Goal: Feedback & Contribution: Leave review/rating

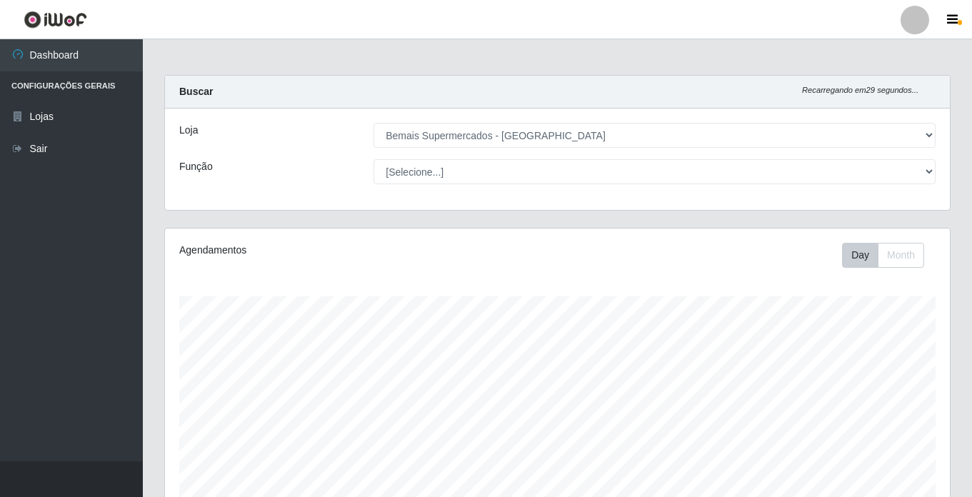
select select "250"
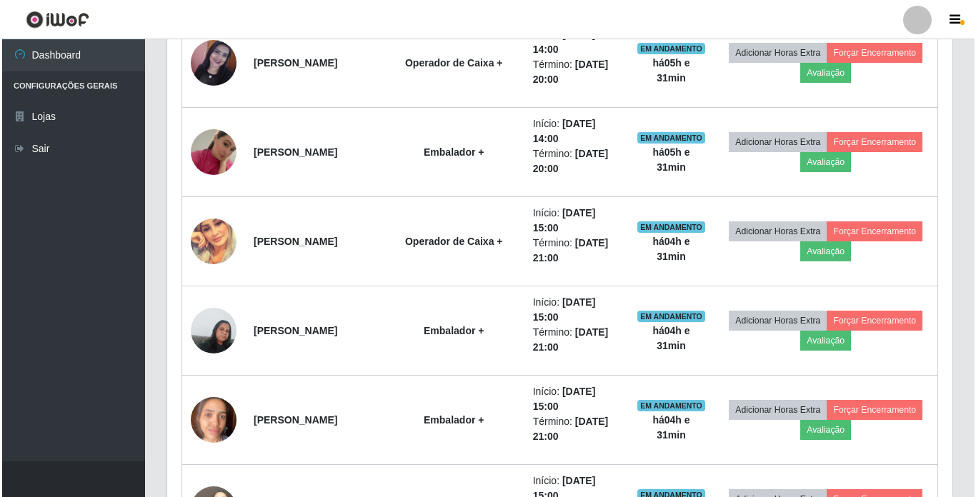
scroll to position [297, 785]
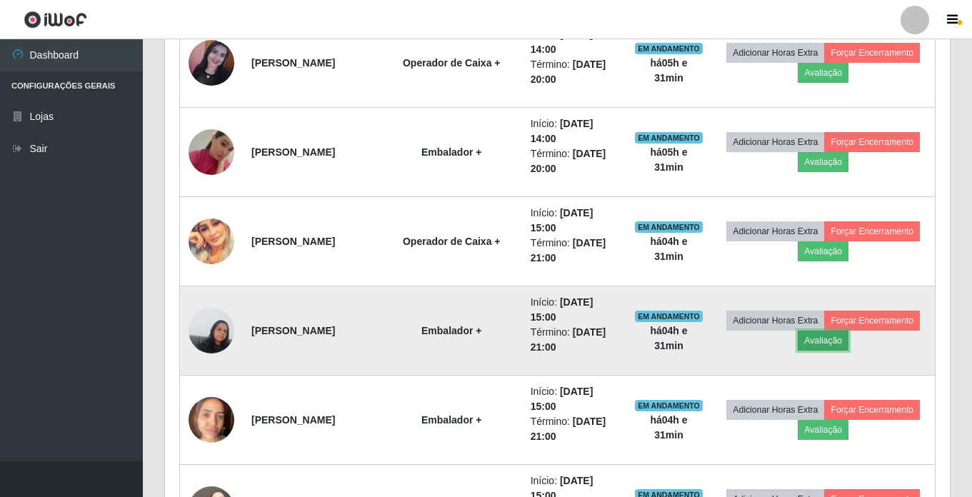
click at [849, 339] on button "Avaliação" at bounding box center [823, 341] width 51 height 20
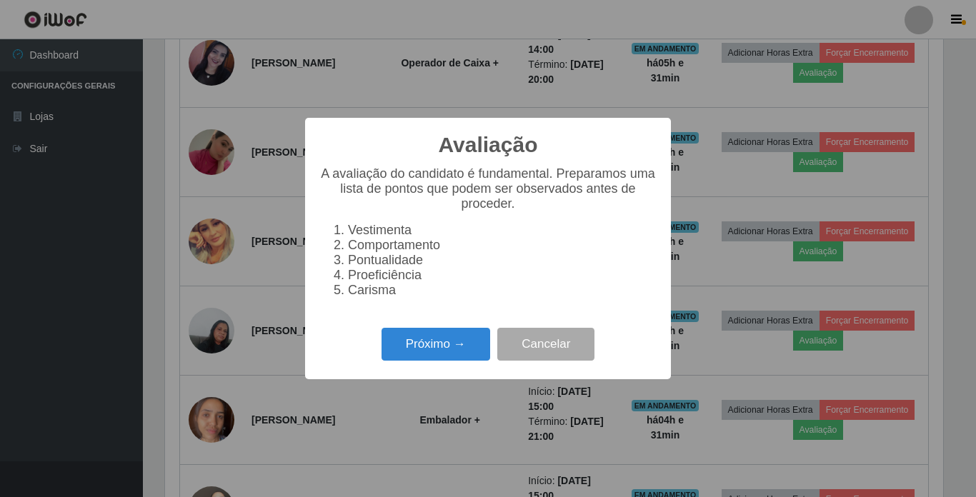
scroll to position [297, 778]
click at [442, 344] on button "Próximo →" at bounding box center [436, 345] width 109 height 34
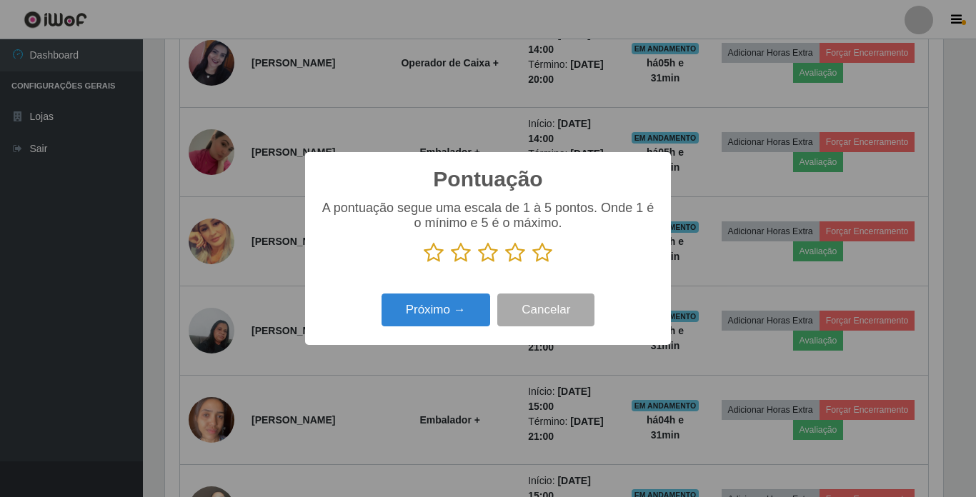
scroll to position [714215, 713734]
click at [437, 250] on icon at bounding box center [434, 252] width 20 height 21
click at [424, 264] on input "radio" at bounding box center [424, 264] width 0 height 0
click at [431, 320] on button "Próximo →" at bounding box center [436, 311] width 109 height 34
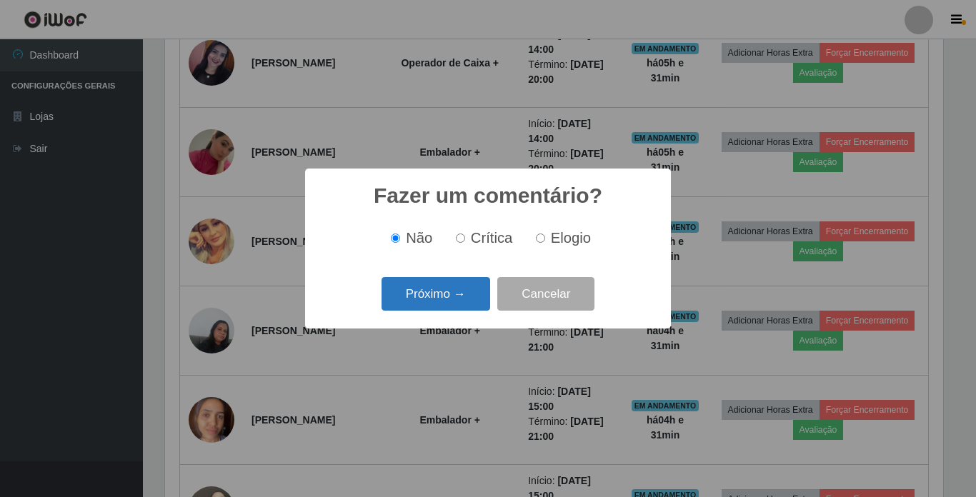
click at [437, 297] on button "Próximo →" at bounding box center [436, 294] width 109 height 34
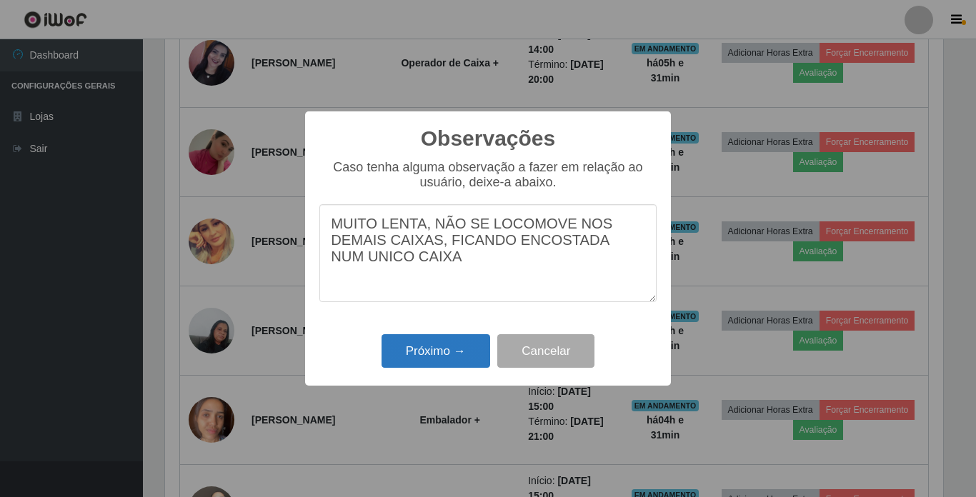
type textarea "MUITO LENTA, NÃO SE LOCOMOVE NOS DEMAIS CAIXAS, FICANDO ENCOSTADA NUM UNICO CAI…"
click at [463, 348] on button "Próximo →" at bounding box center [436, 351] width 109 height 34
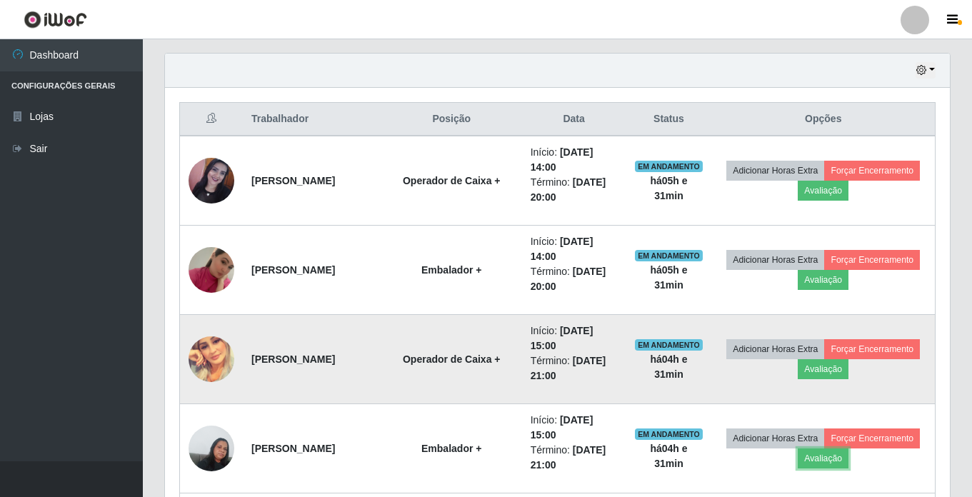
scroll to position [465, 0]
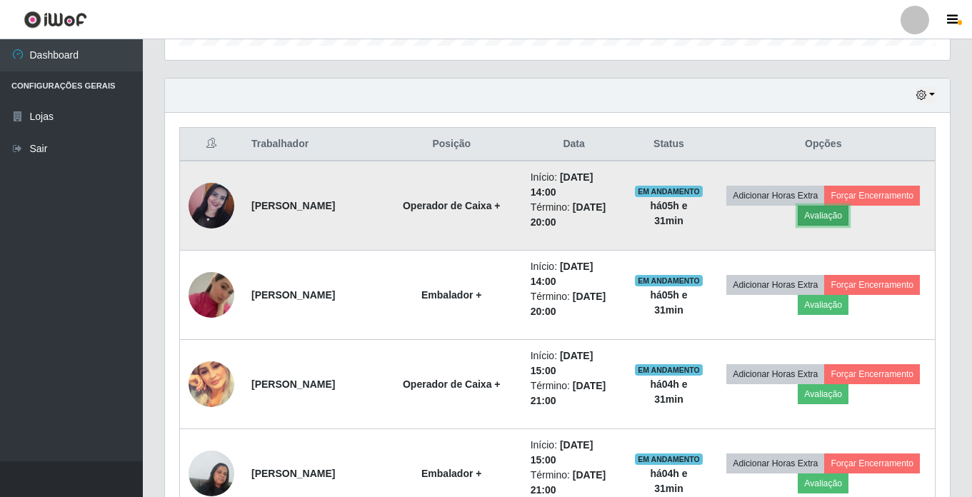
click at [849, 217] on button "Avaliação" at bounding box center [823, 216] width 51 height 20
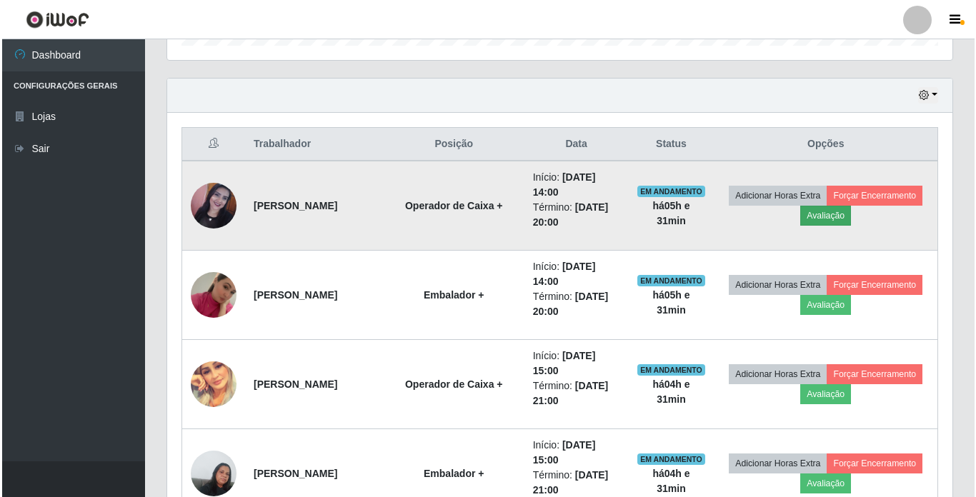
scroll to position [297, 778]
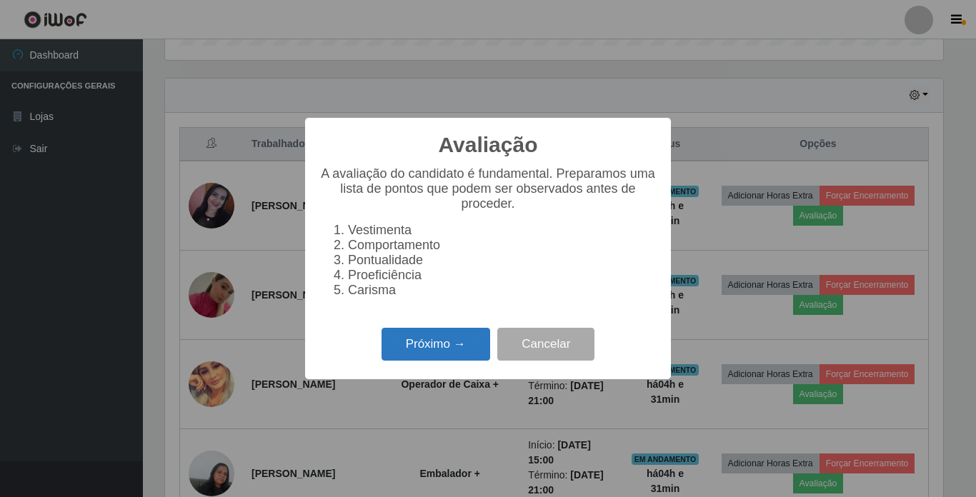
click at [431, 354] on button "Próximo →" at bounding box center [436, 345] width 109 height 34
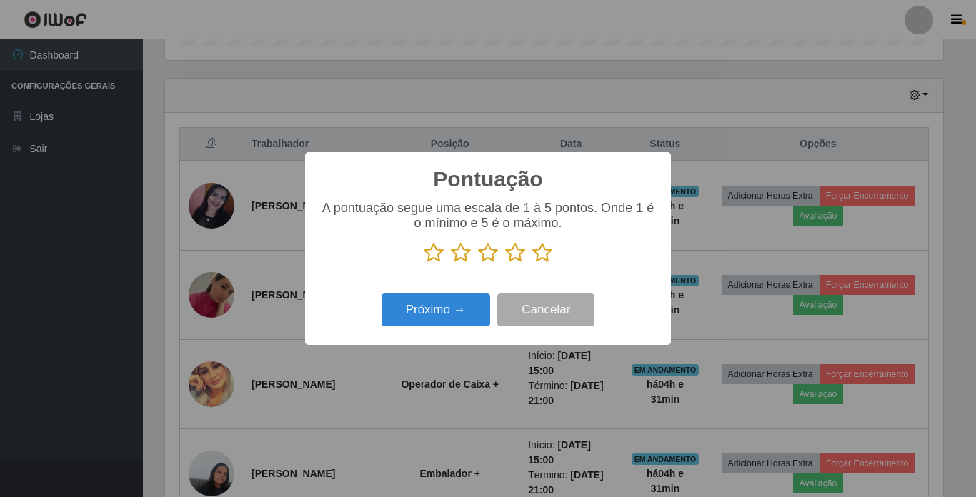
scroll to position [714215, 713734]
click at [543, 257] on icon at bounding box center [542, 252] width 20 height 21
click at [532, 264] on input "radio" at bounding box center [532, 264] width 0 height 0
click at [449, 307] on button "Próximo →" at bounding box center [436, 311] width 109 height 34
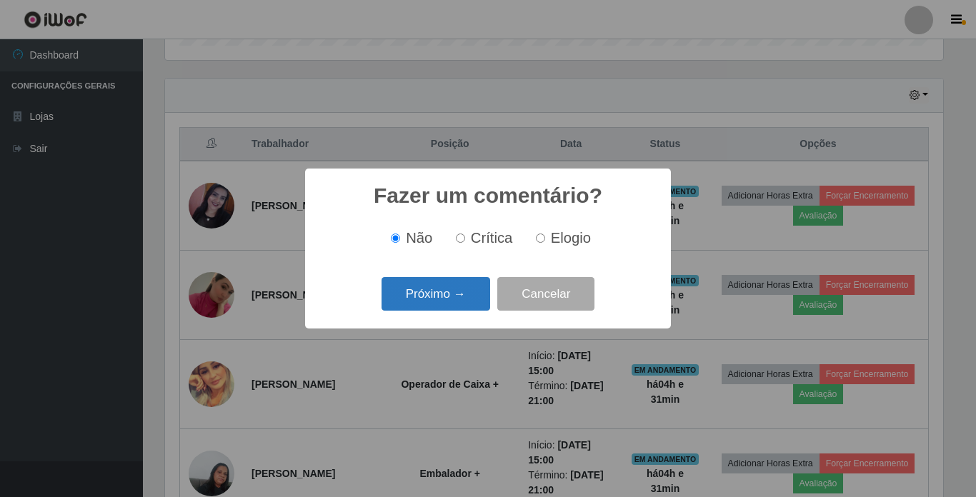
click at [457, 290] on button "Próximo →" at bounding box center [436, 294] width 109 height 34
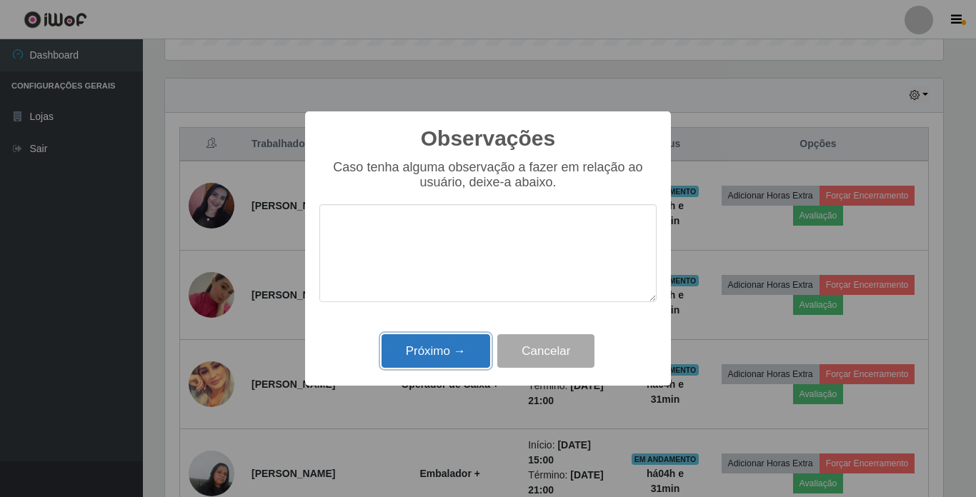
click at [450, 352] on button "Próximo →" at bounding box center [436, 351] width 109 height 34
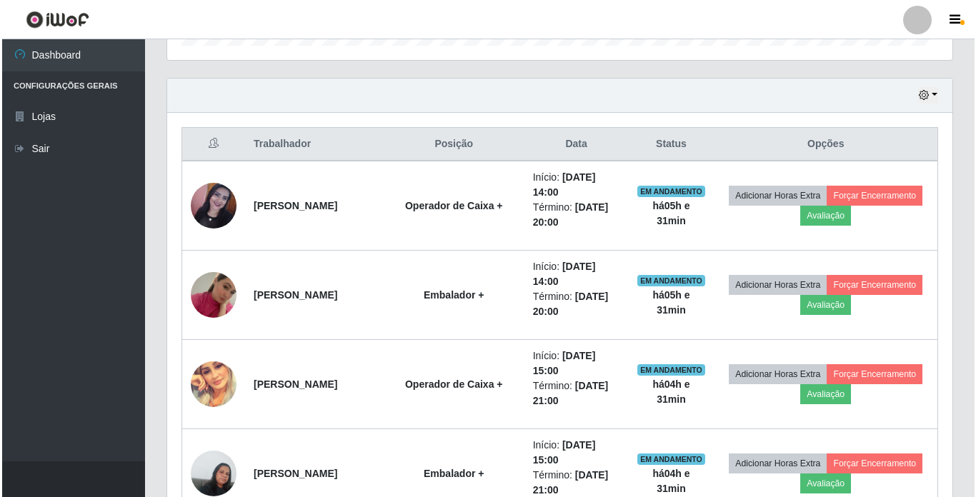
scroll to position [297, 785]
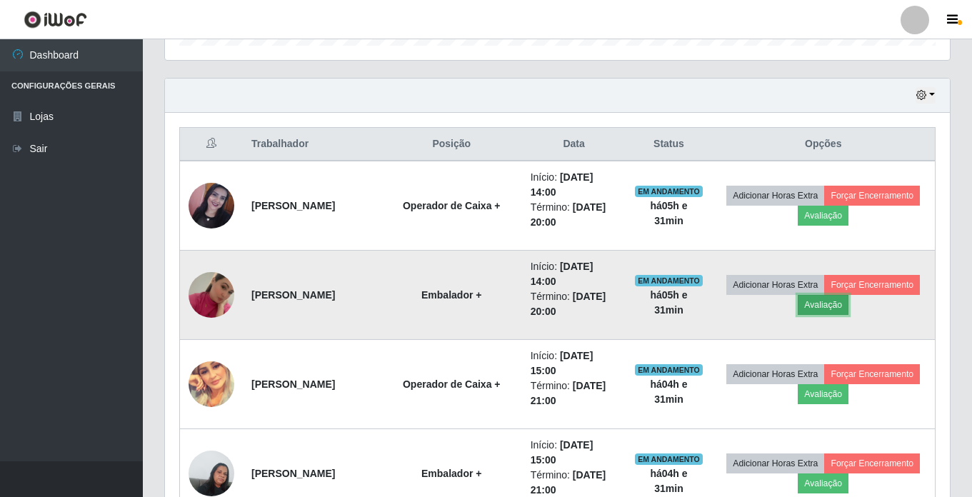
click at [849, 303] on button "Avaliação" at bounding box center [823, 305] width 51 height 20
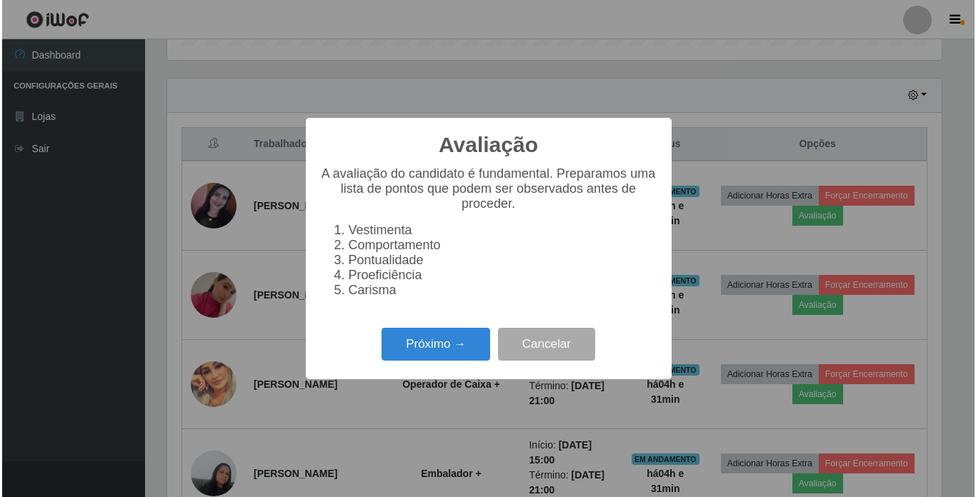
scroll to position [297, 778]
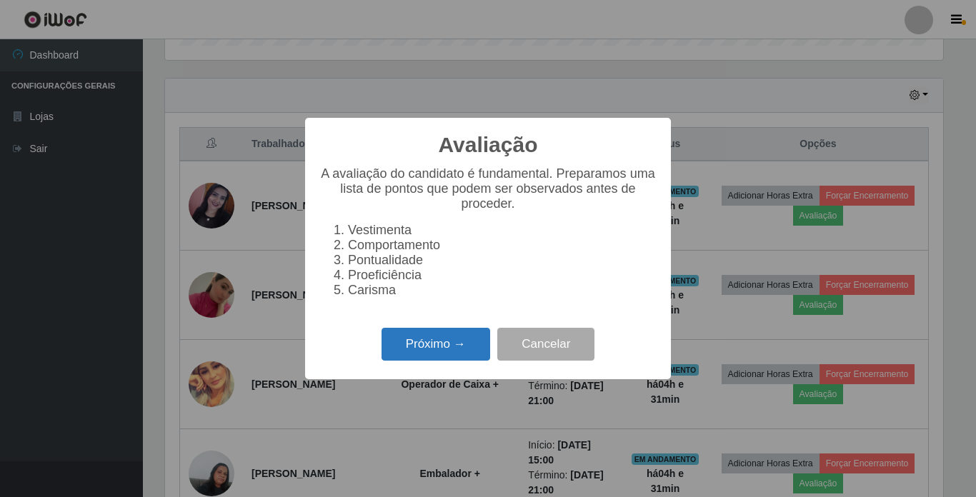
click at [447, 346] on button "Próximo →" at bounding box center [436, 345] width 109 height 34
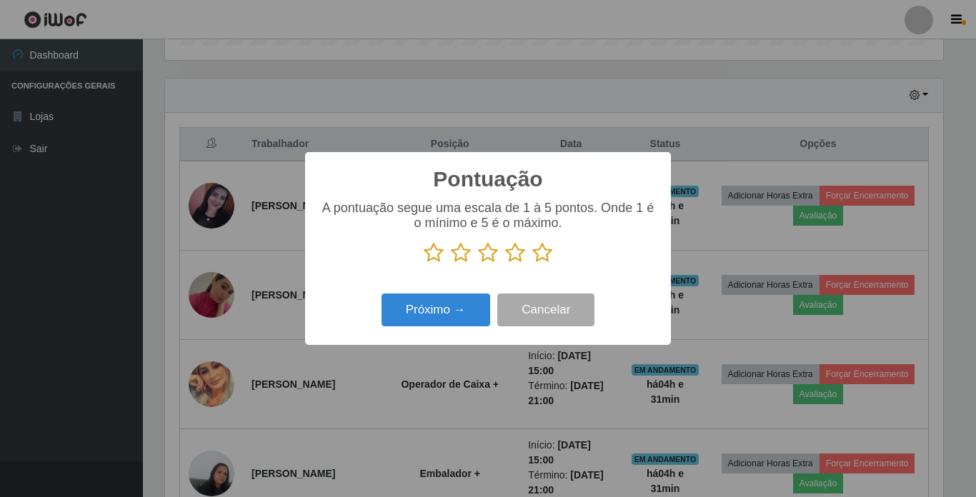
scroll to position [714215, 713734]
click at [539, 258] on icon at bounding box center [542, 252] width 20 height 21
click at [532, 264] on input "radio" at bounding box center [532, 264] width 0 height 0
click at [430, 311] on button "Próximo →" at bounding box center [436, 311] width 109 height 34
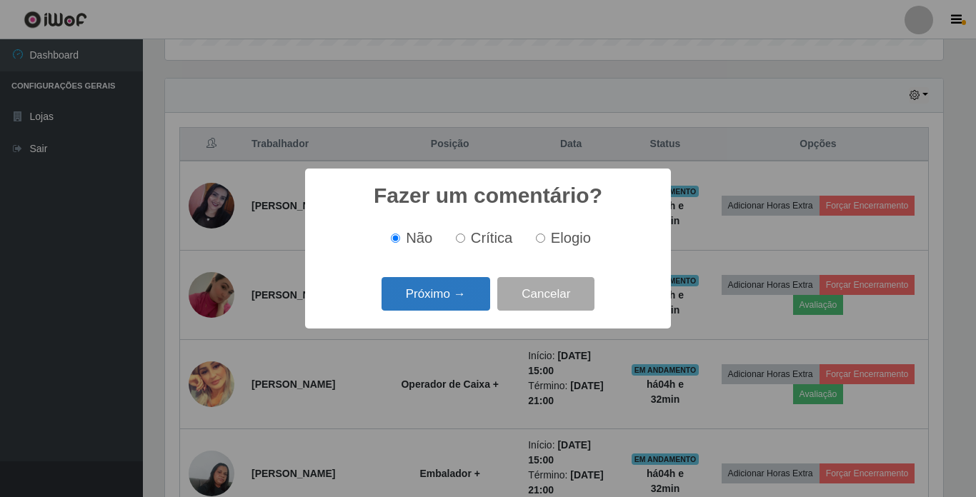
click at [434, 299] on button "Próximo →" at bounding box center [436, 294] width 109 height 34
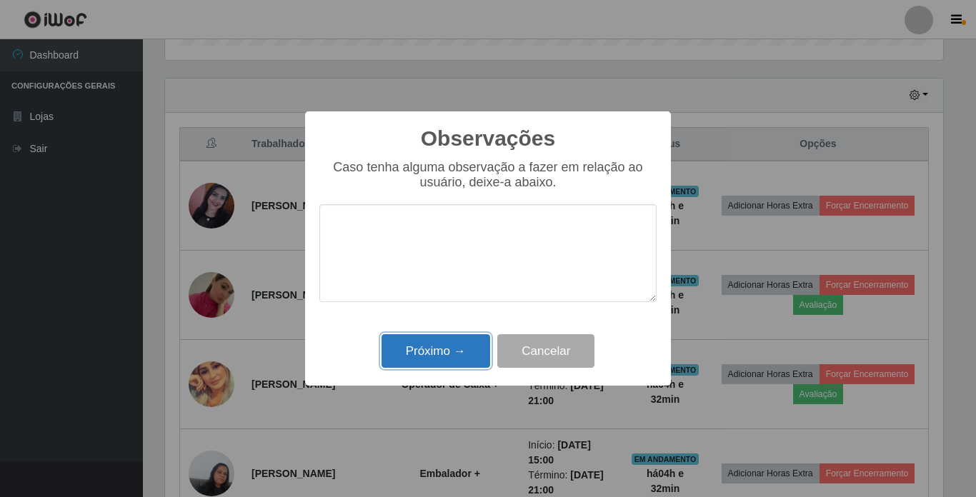
click at [431, 344] on button "Próximo →" at bounding box center [436, 351] width 109 height 34
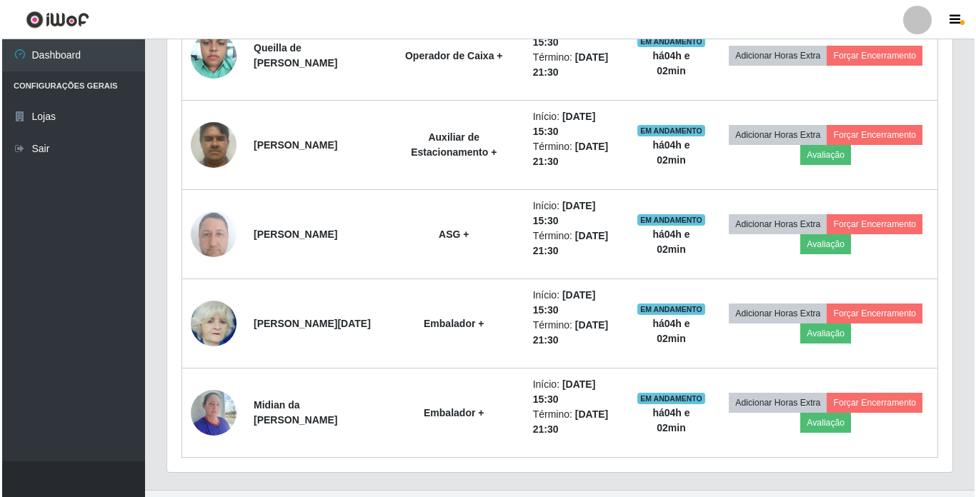
scroll to position [1180, 0]
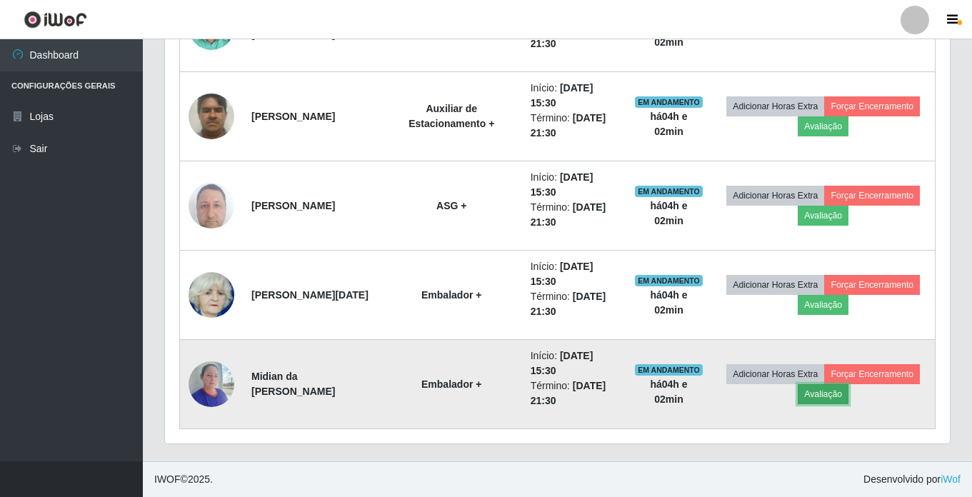
click at [849, 393] on button "Avaliação" at bounding box center [823, 394] width 51 height 20
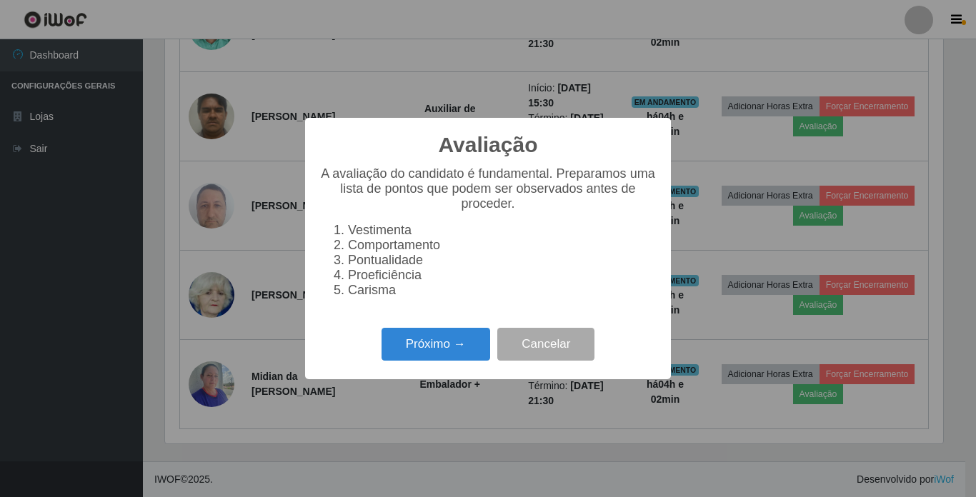
scroll to position [297, 778]
click at [432, 354] on button "Próximo →" at bounding box center [436, 345] width 109 height 34
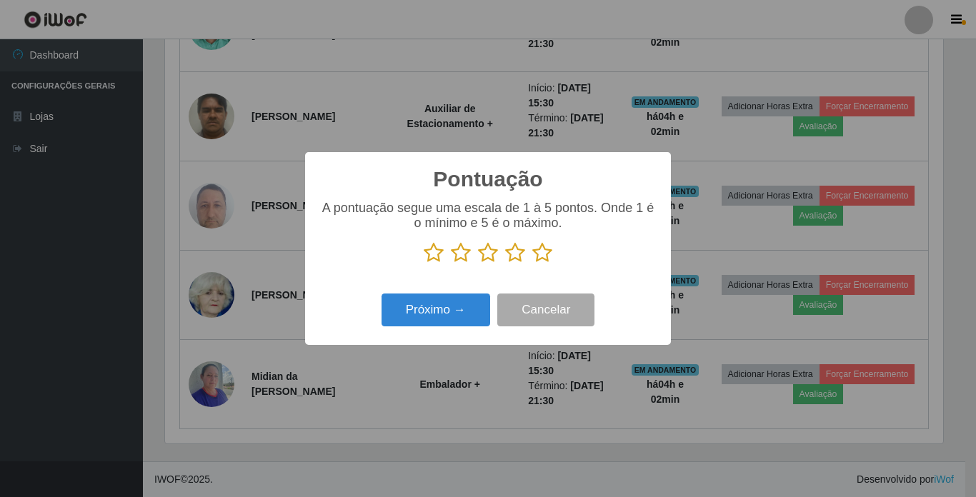
click at [432, 255] on icon at bounding box center [434, 252] width 20 height 21
click at [424, 264] on input "radio" at bounding box center [424, 264] width 0 height 0
click at [427, 308] on button "Próximo →" at bounding box center [436, 311] width 109 height 34
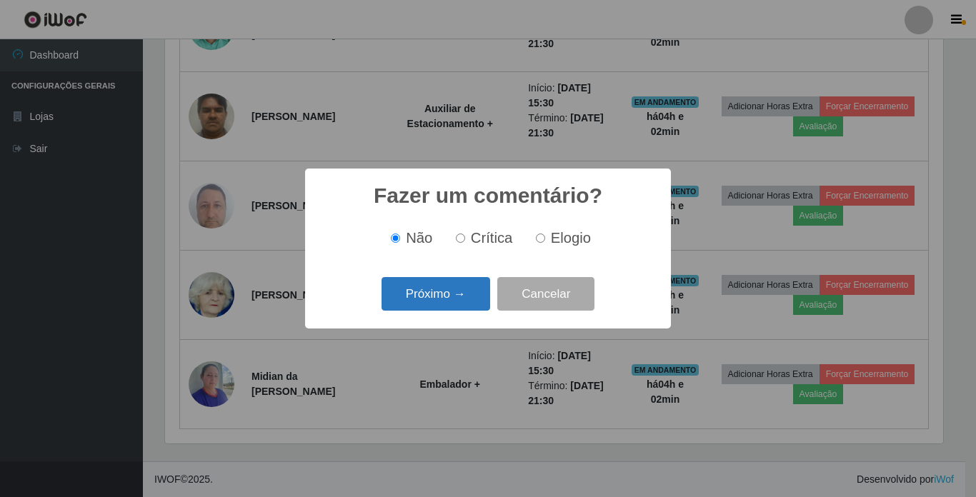
click at [428, 297] on button "Próximo →" at bounding box center [436, 294] width 109 height 34
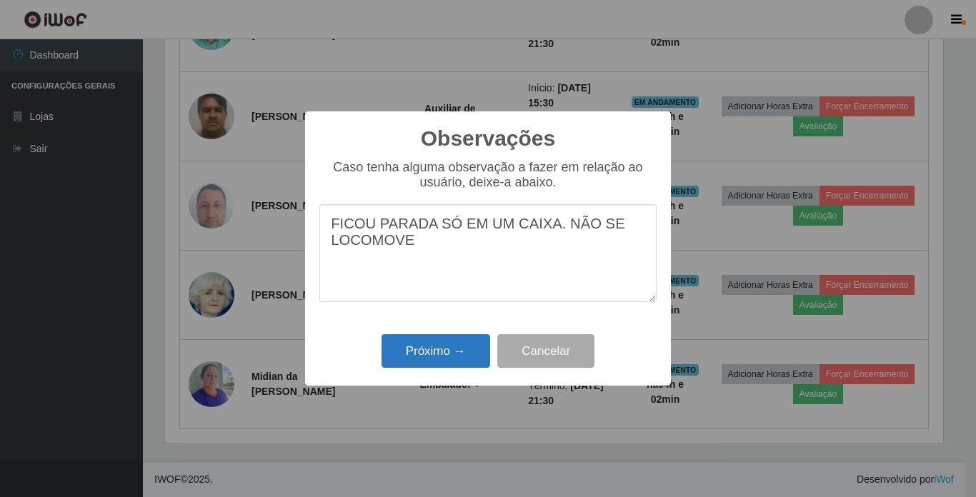
type textarea "FICOU PARADA SÓ EM UM CAIXA. NÃO SE LOCOMOVE"
click at [429, 347] on button "Próximo →" at bounding box center [436, 351] width 109 height 34
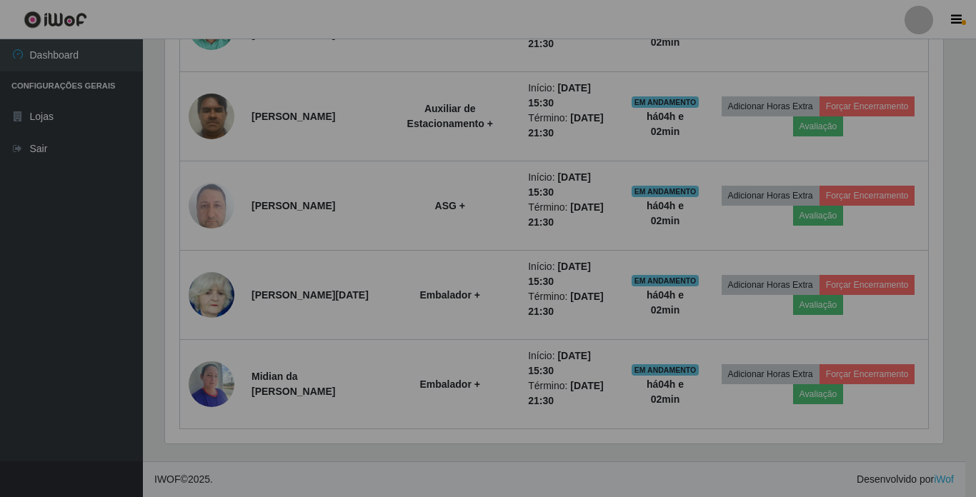
scroll to position [297, 785]
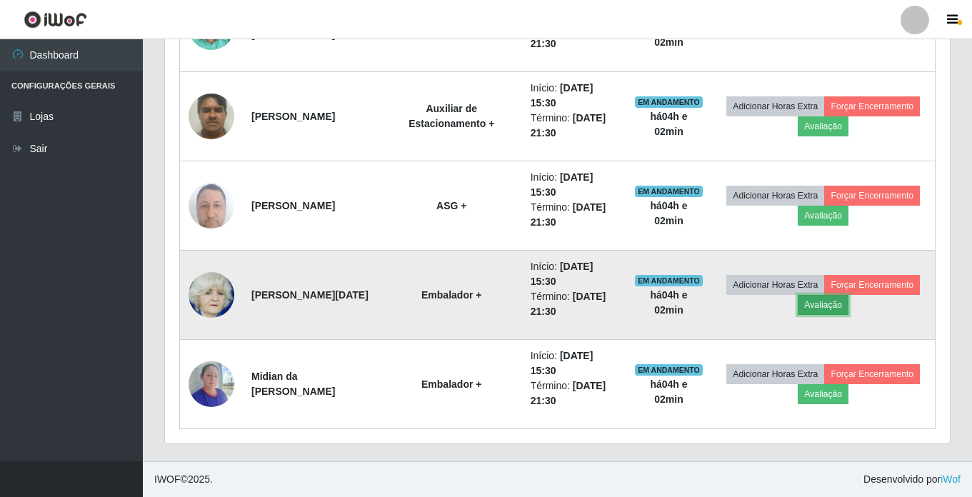
click at [849, 307] on button "Avaliação" at bounding box center [823, 305] width 51 height 20
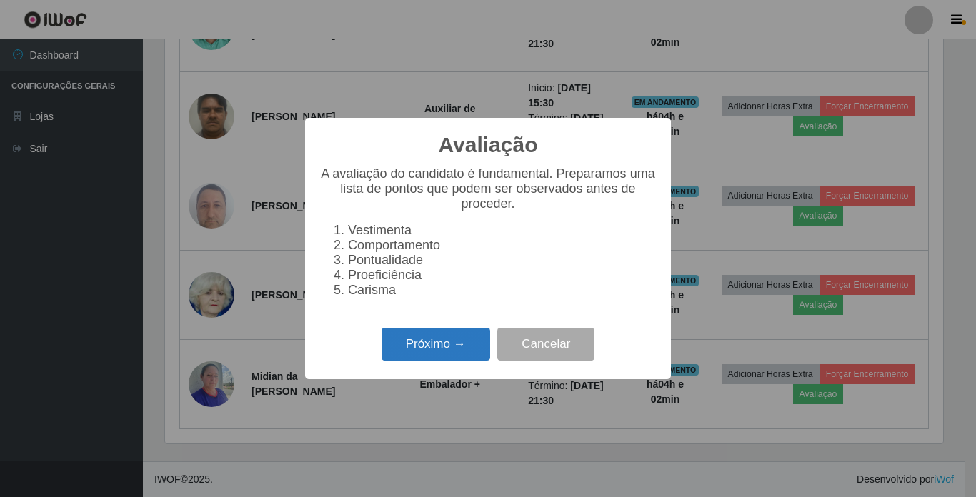
click at [467, 345] on button "Próximo →" at bounding box center [436, 345] width 109 height 34
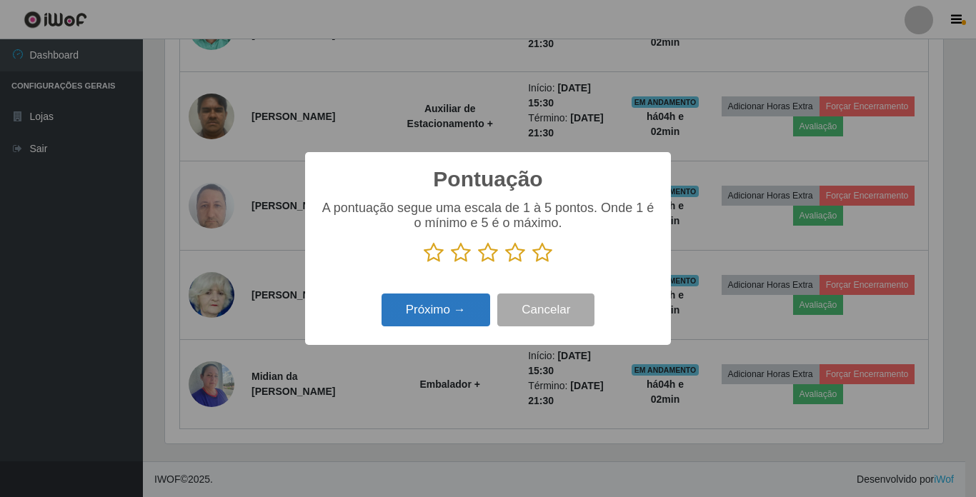
scroll to position [714215, 713734]
click at [431, 254] on icon at bounding box center [434, 252] width 20 height 21
click at [424, 264] on input "radio" at bounding box center [424, 264] width 0 height 0
click at [432, 314] on button "Próximo →" at bounding box center [436, 311] width 109 height 34
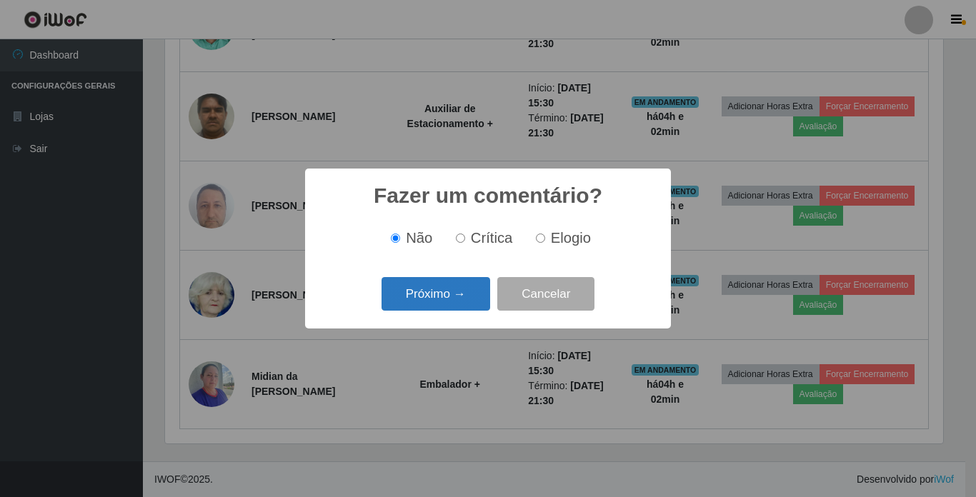
click at [437, 294] on button "Próximo →" at bounding box center [436, 294] width 109 height 34
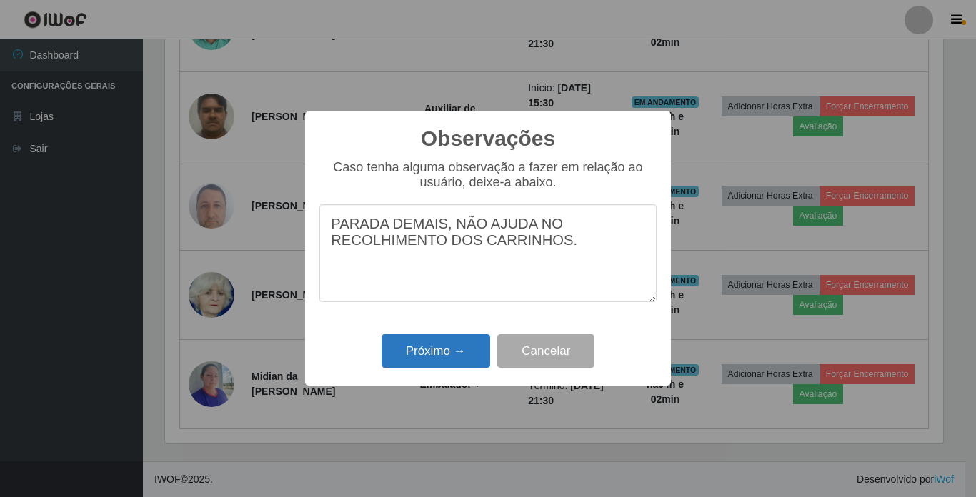
type textarea "PARADA DEMAIS, NÃO AJUDA NO RECOLHIMENTO DOS CARRINHOS."
click at [443, 357] on button "Próximo →" at bounding box center [436, 351] width 109 height 34
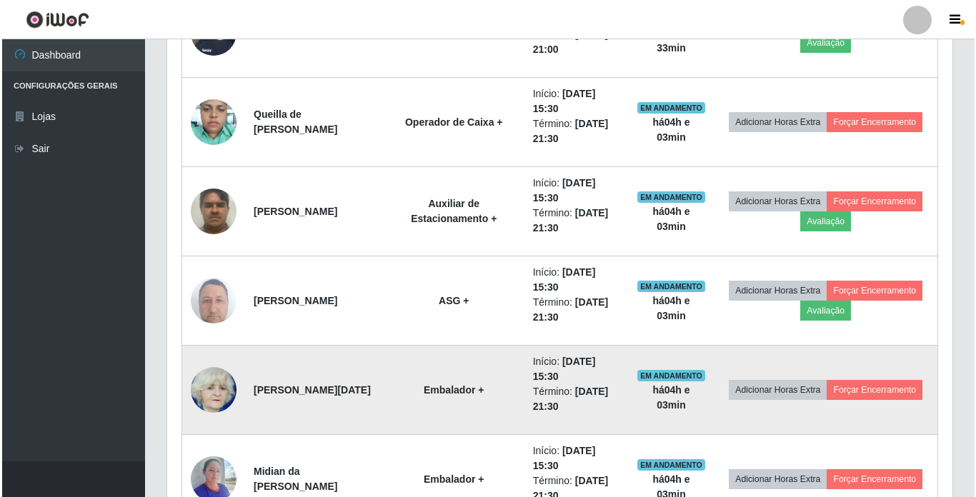
scroll to position [1037, 0]
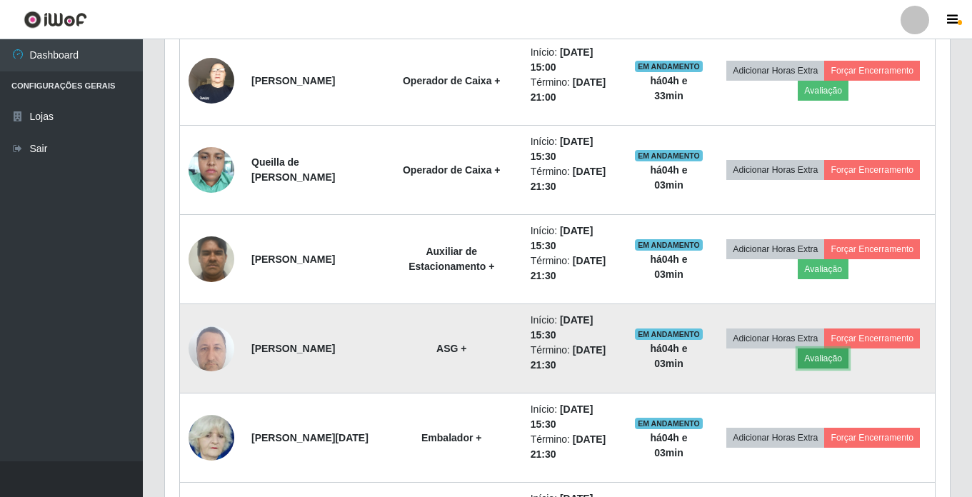
click at [849, 356] on button "Avaliação" at bounding box center [823, 359] width 51 height 20
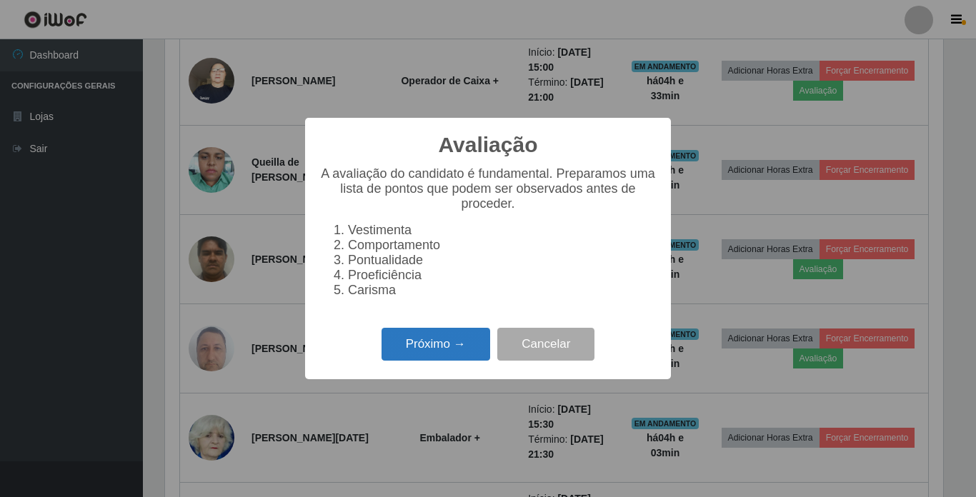
click at [457, 336] on button "Próximo →" at bounding box center [436, 345] width 109 height 34
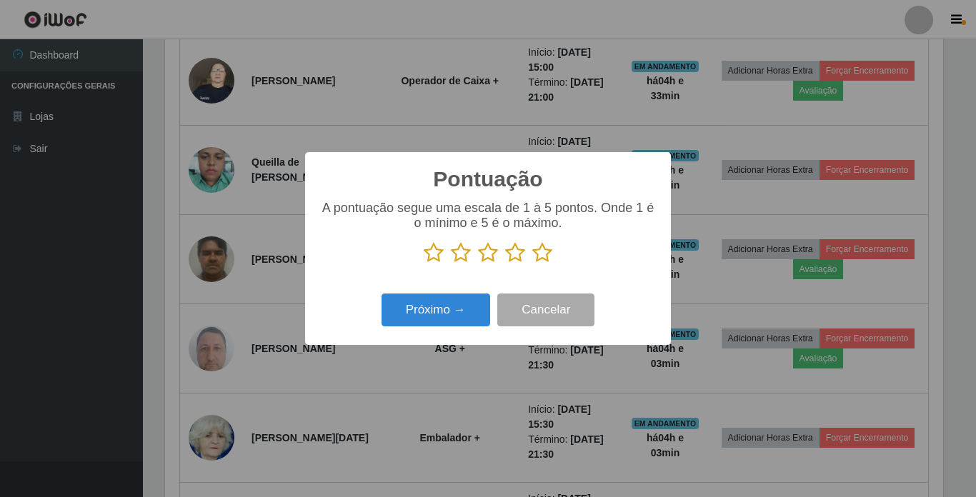
scroll to position [714215, 713734]
click at [545, 254] on icon at bounding box center [542, 252] width 20 height 21
click at [532, 264] on input "radio" at bounding box center [532, 264] width 0 height 0
click at [441, 318] on button "Próximo →" at bounding box center [436, 311] width 109 height 34
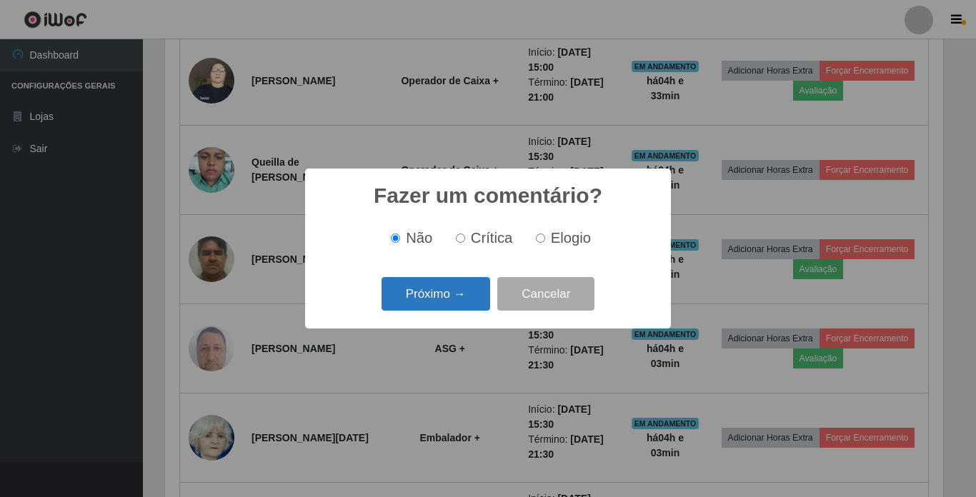
click at [438, 295] on button "Próximo →" at bounding box center [436, 294] width 109 height 34
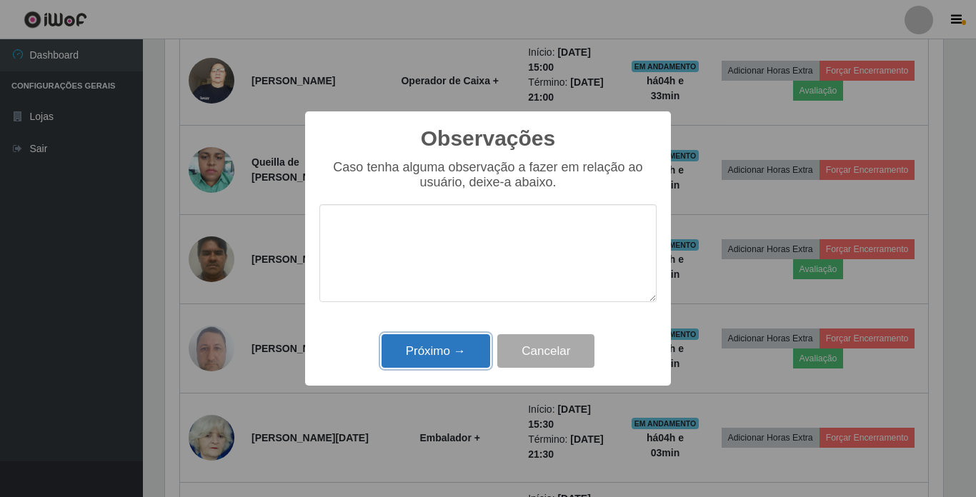
click at [444, 348] on button "Próximo →" at bounding box center [436, 351] width 109 height 34
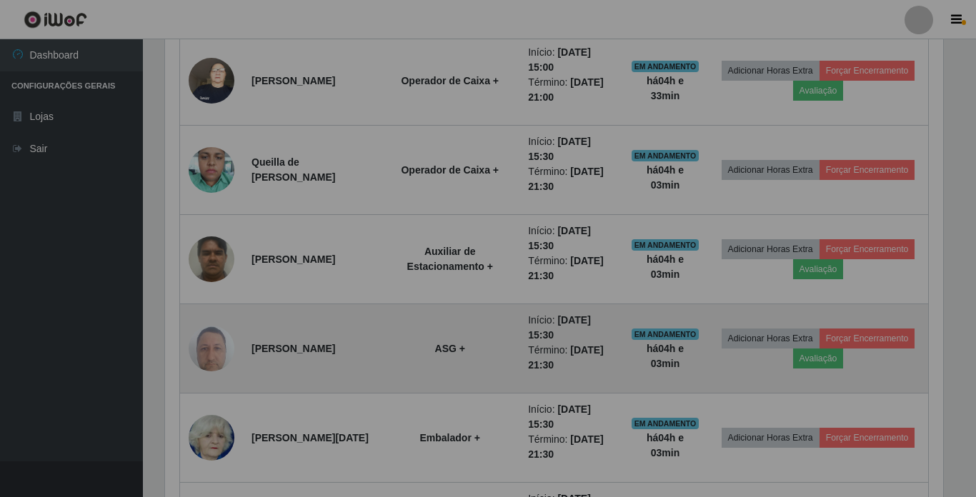
scroll to position [297, 785]
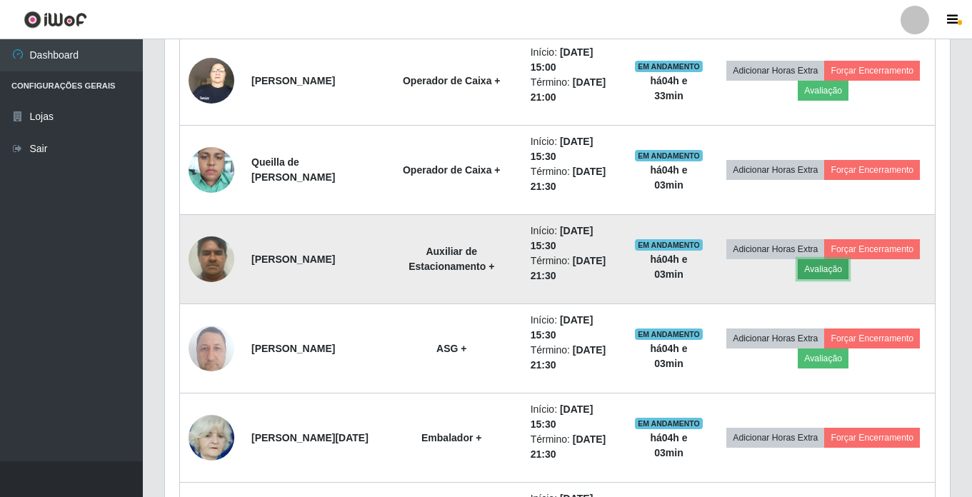
click at [849, 269] on button "Avaliação" at bounding box center [823, 269] width 51 height 20
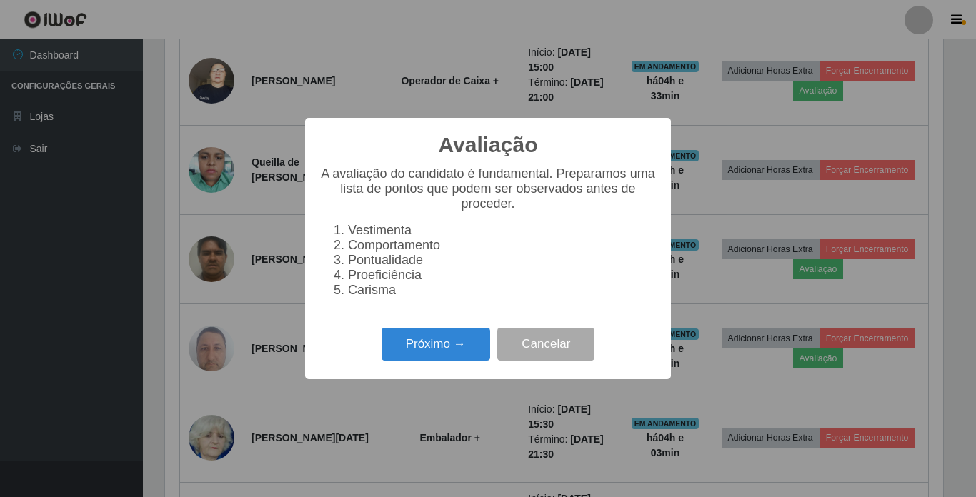
scroll to position [297, 778]
click at [454, 341] on button "Próximo →" at bounding box center [436, 345] width 109 height 34
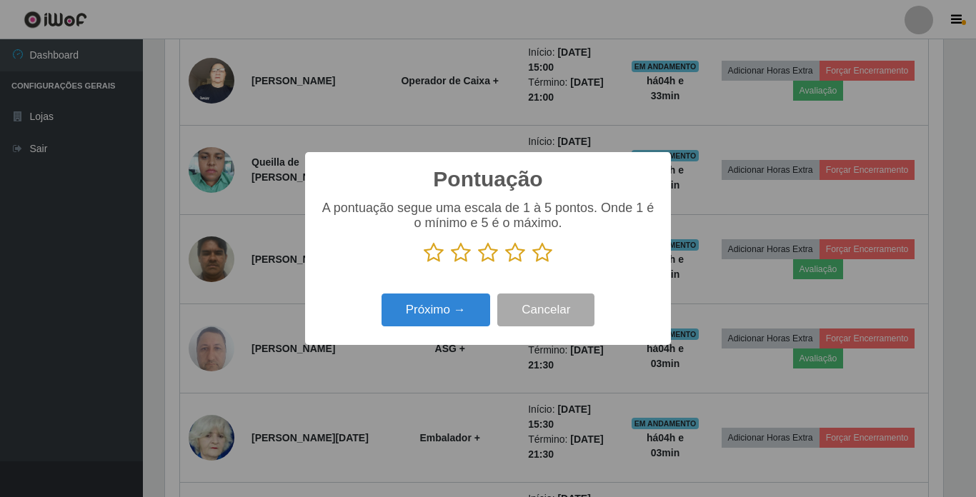
scroll to position [714215, 713734]
click at [544, 254] on icon at bounding box center [542, 252] width 20 height 21
click at [532, 264] on input "radio" at bounding box center [532, 264] width 0 height 0
click at [451, 307] on button "Próximo →" at bounding box center [436, 311] width 109 height 34
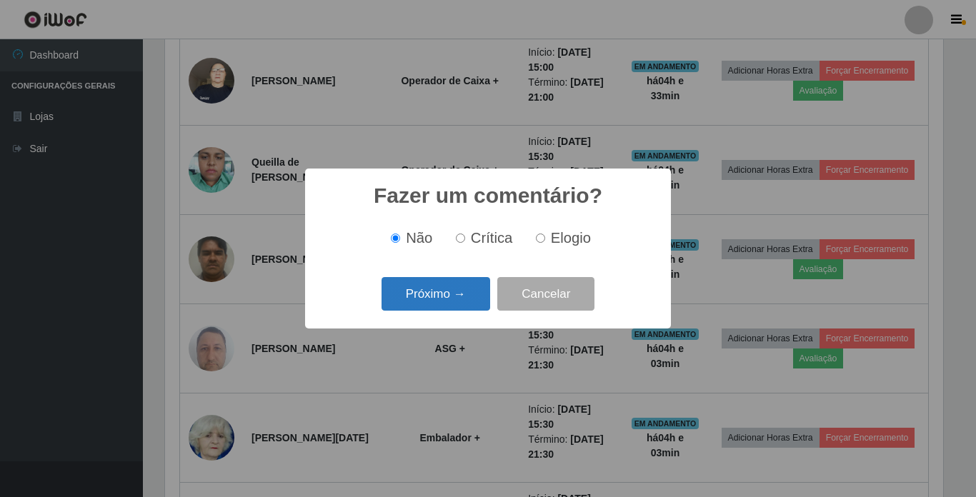
click at [463, 289] on button "Próximo →" at bounding box center [436, 294] width 109 height 34
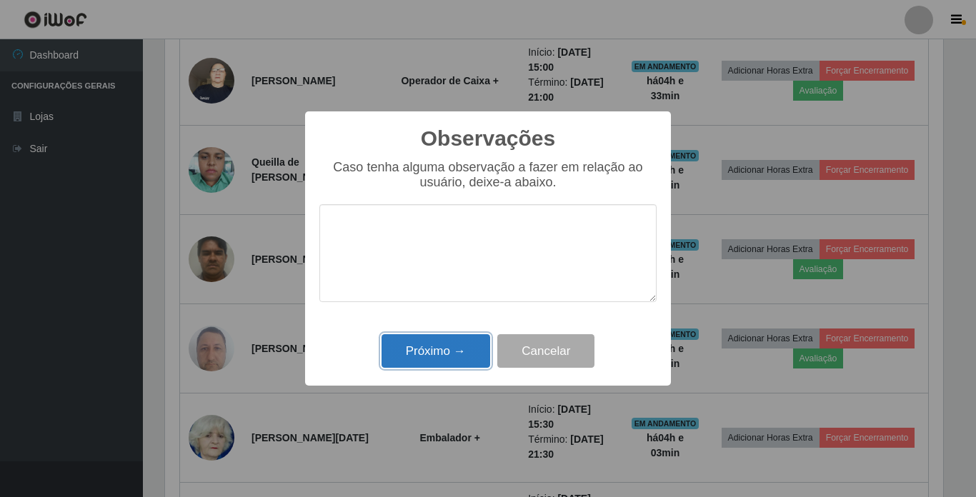
click at [428, 342] on button "Próximo →" at bounding box center [436, 351] width 109 height 34
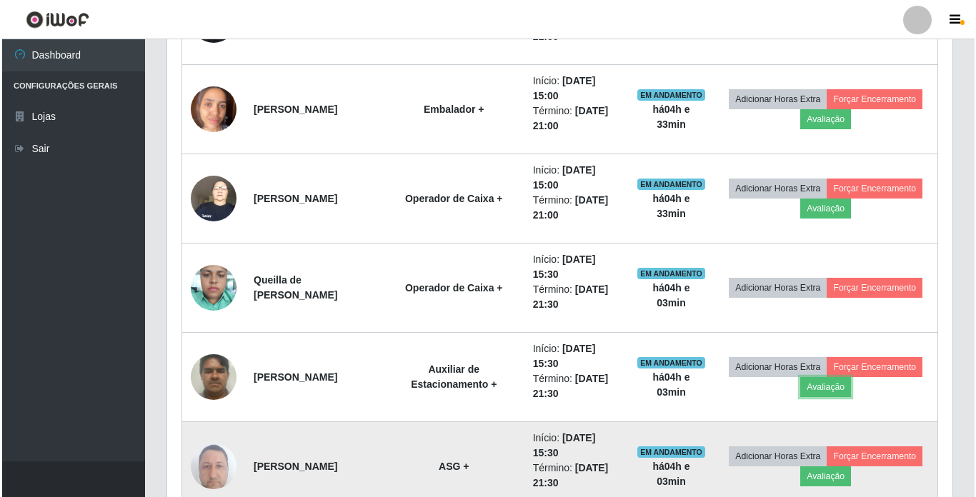
scroll to position [894, 0]
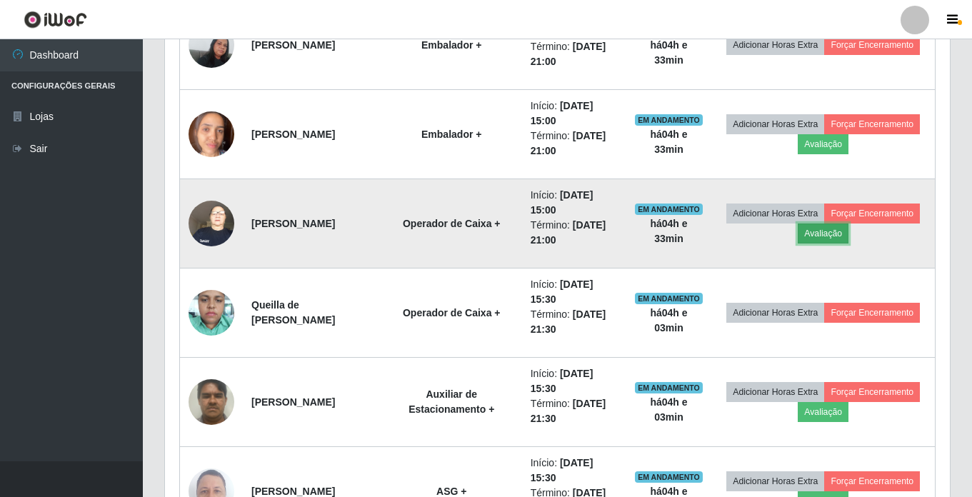
click at [849, 234] on button "Avaliação" at bounding box center [823, 234] width 51 height 20
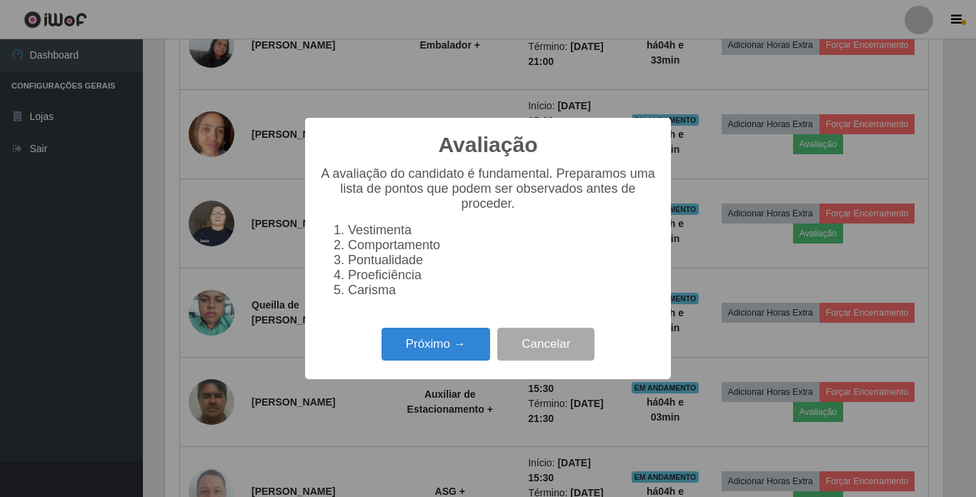
scroll to position [297, 778]
click at [426, 347] on button "Próximo →" at bounding box center [436, 345] width 109 height 34
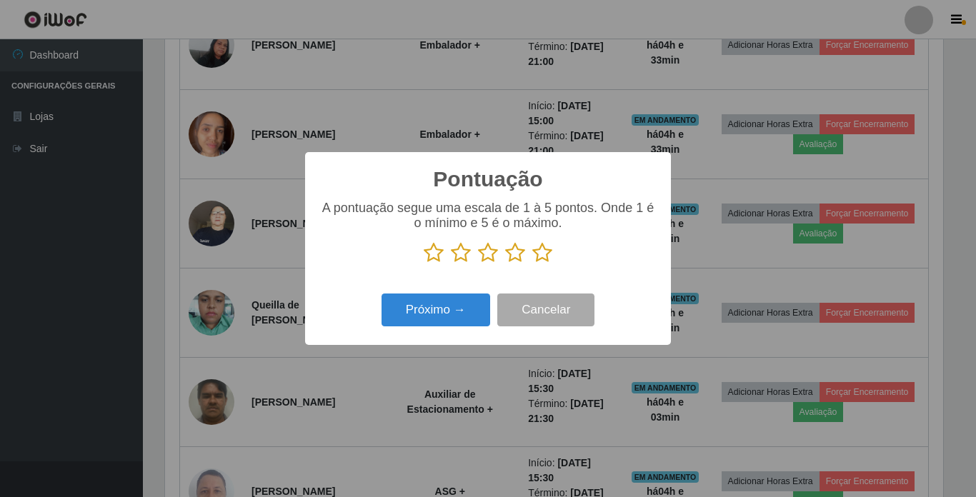
scroll to position [714215, 713734]
click at [547, 257] on icon at bounding box center [542, 252] width 20 height 21
click at [532, 264] on input "radio" at bounding box center [532, 264] width 0 height 0
click at [457, 310] on button "Próximo →" at bounding box center [436, 311] width 109 height 34
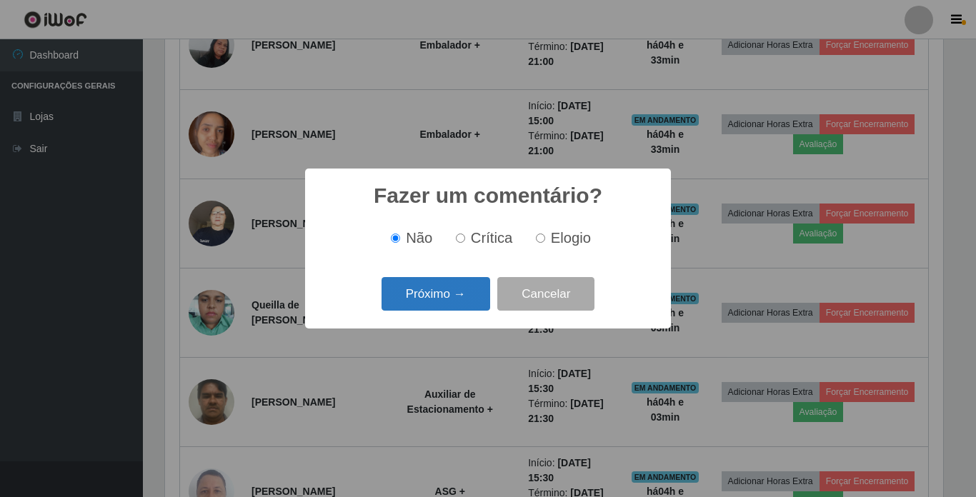
click at [444, 297] on button "Próximo →" at bounding box center [436, 294] width 109 height 34
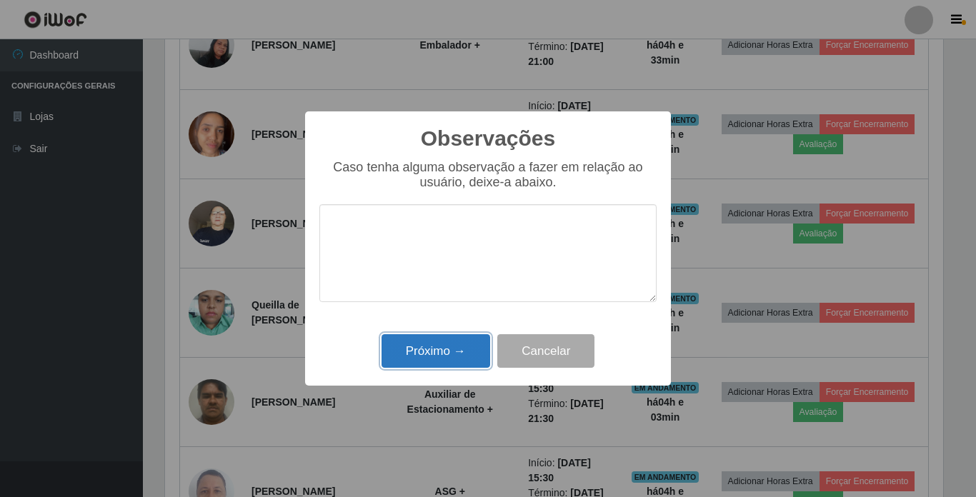
click at [458, 357] on button "Próximo →" at bounding box center [436, 351] width 109 height 34
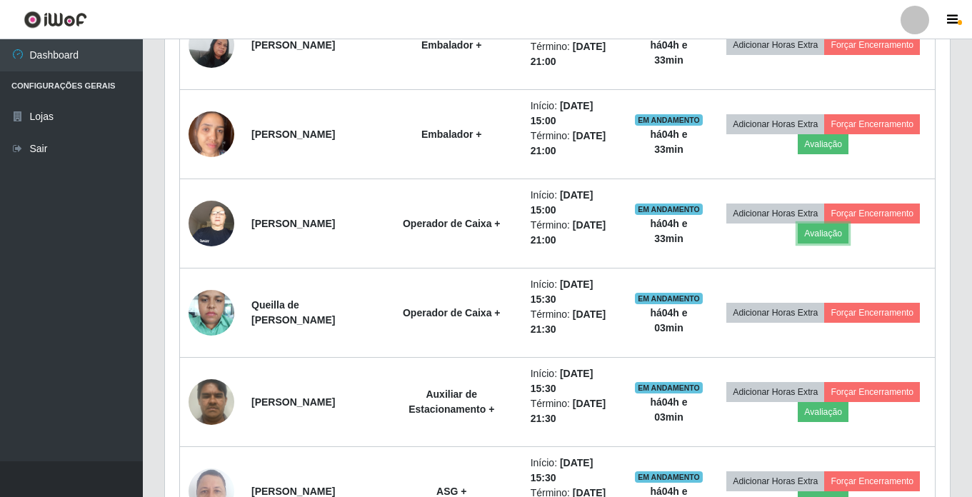
scroll to position [297, 785]
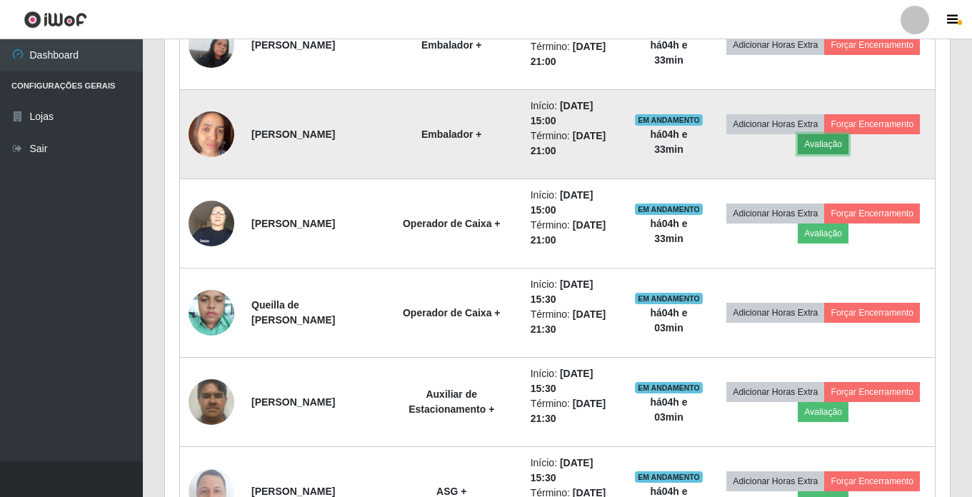
click at [849, 143] on button "Avaliação" at bounding box center [823, 144] width 51 height 20
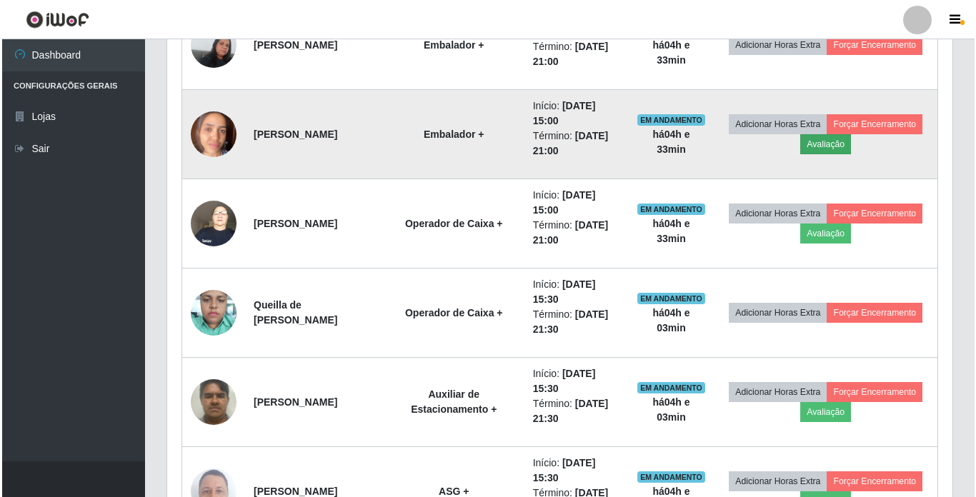
scroll to position [0, 0]
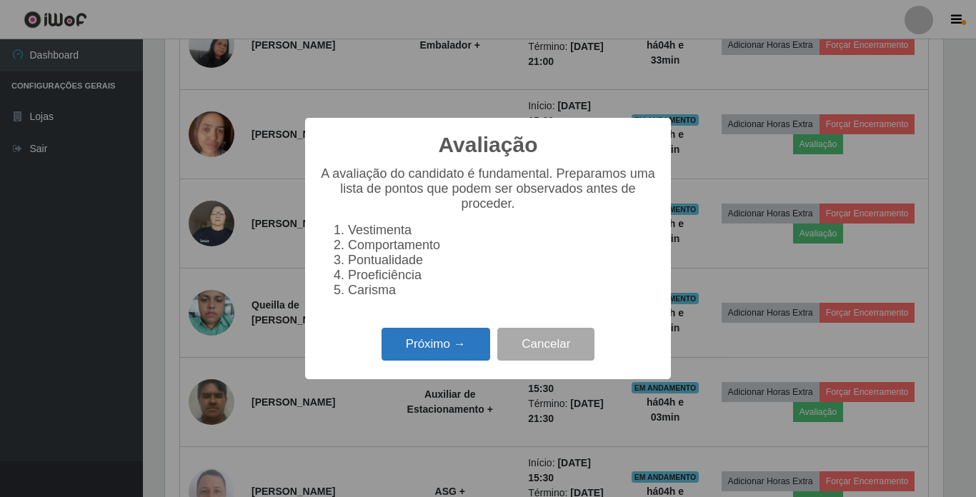
click at [426, 352] on button "Próximo →" at bounding box center [436, 345] width 109 height 34
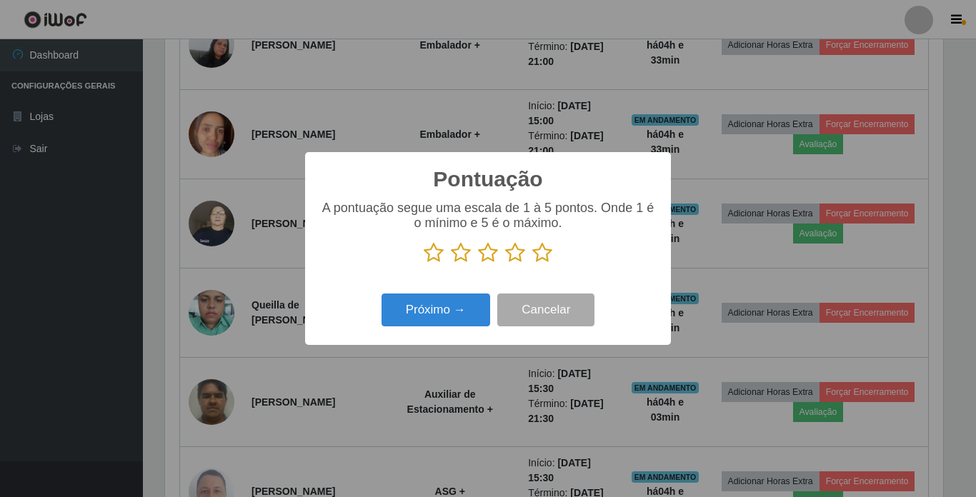
click at [538, 252] on icon at bounding box center [542, 252] width 20 height 21
click at [532, 264] on input "radio" at bounding box center [532, 264] width 0 height 0
click at [424, 307] on button "Próximo →" at bounding box center [436, 311] width 109 height 34
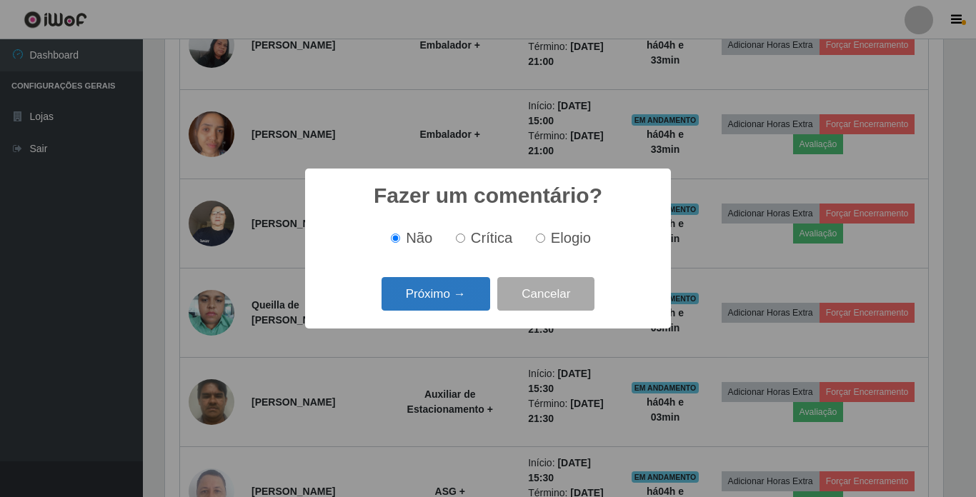
click at [417, 289] on button "Próximo →" at bounding box center [436, 294] width 109 height 34
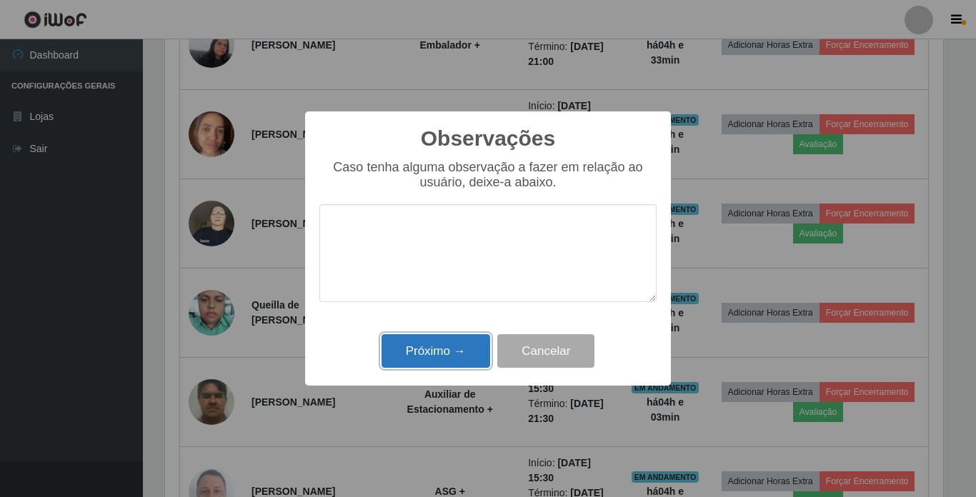
click at [429, 350] on button "Próximo →" at bounding box center [436, 351] width 109 height 34
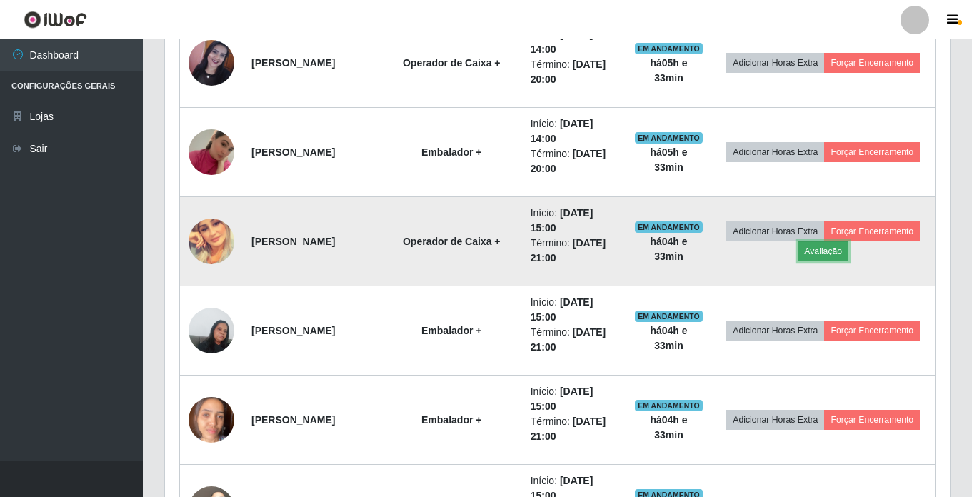
click at [849, 251] on button "Avaliação" at bounding box center [823, 252] width 51 height 20
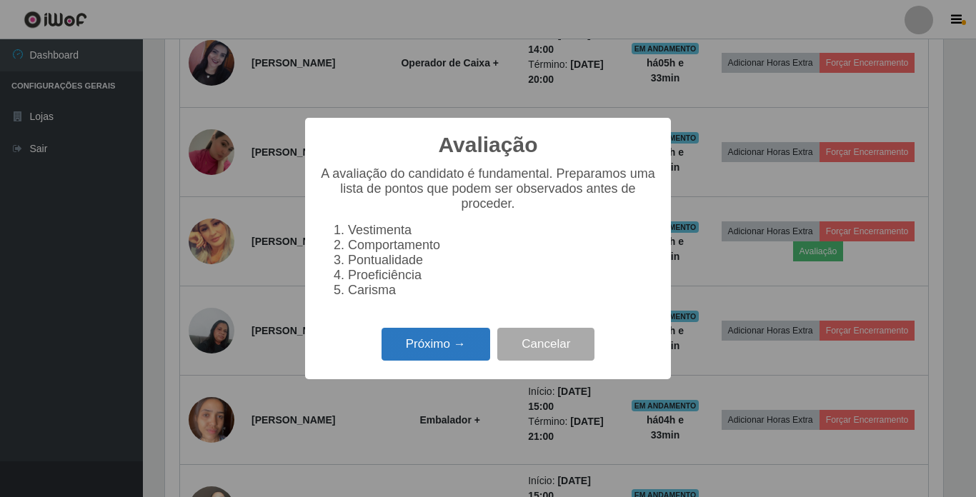
click at [419, 362] on button "Próximo →" at bounding box center [436, 345] width 109 height 34
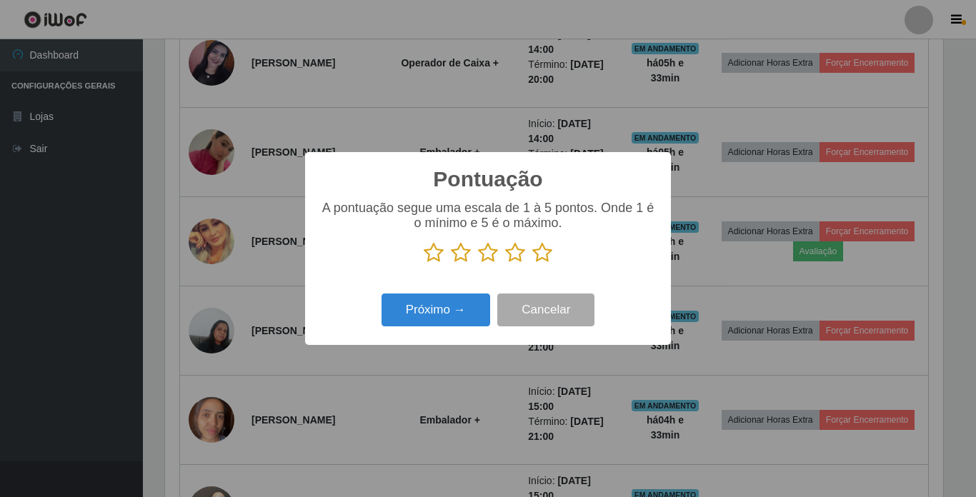
click at [545, 253] on icon at bounding box center [542, 252] width 20 height 21
click at [532, 264] on input "radio" at bounding box center [532, 264] width 0 height 0
click at [428, 314] on button "Próximo →" at bounding box center [436, 311] width 109 height 34
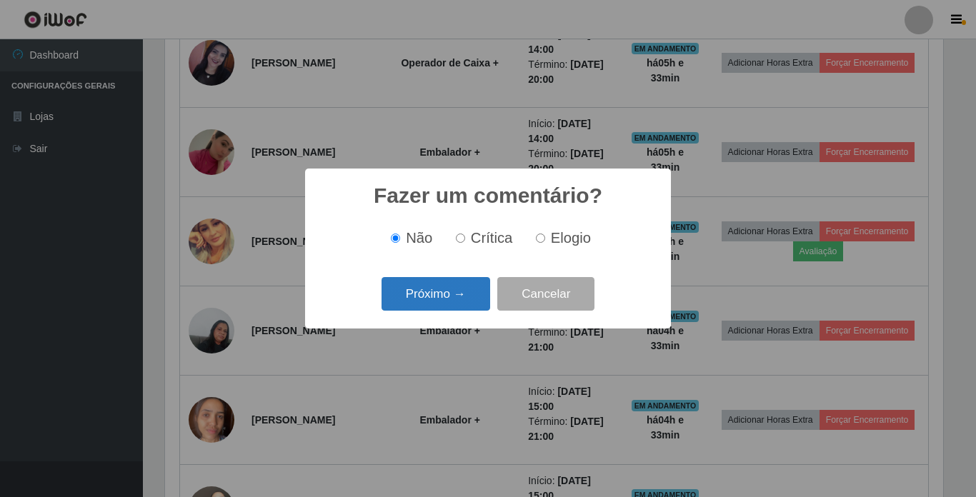
click at [438, 293] on button "Próximo →" at bounding box center [436, 294] width 109 height 34
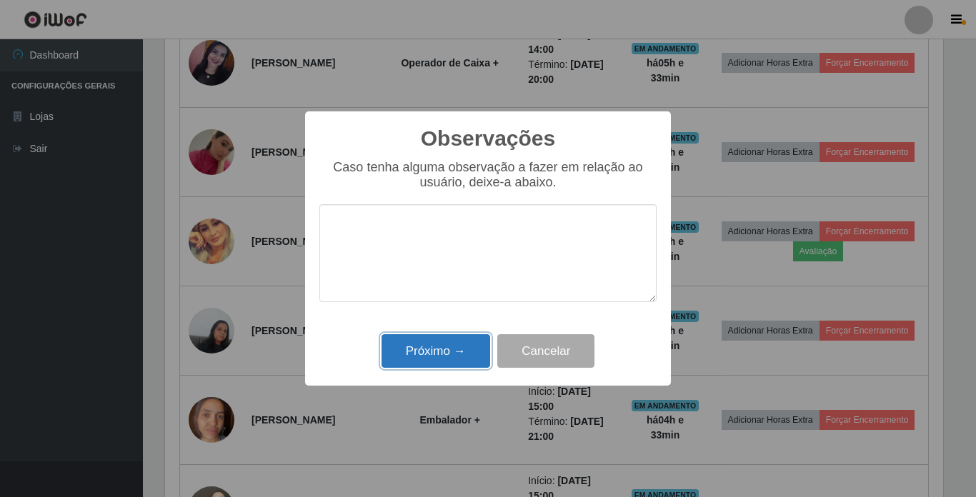
click at [439, 340] on button "Próximo →" at bounding box center [436, 351] width 109 height 34
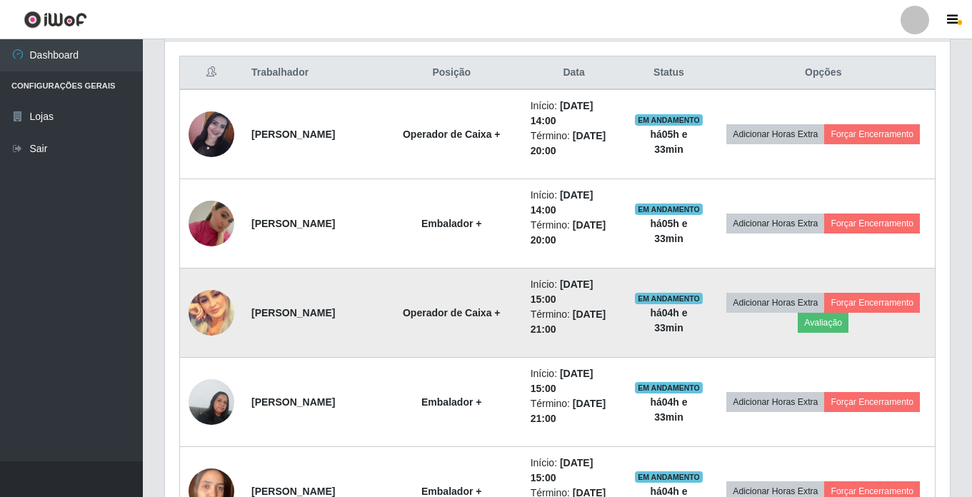
click at [199, 311] on img at bounding box center [212, 313] width 46 height 46
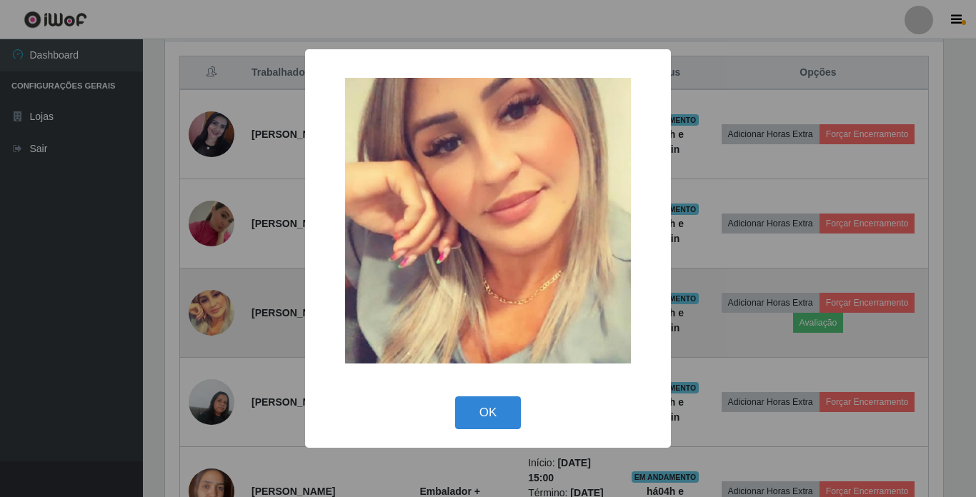
click at [199, 311] on div "× OK Cancel" at bounding box center [488, 248] width 976 height 497
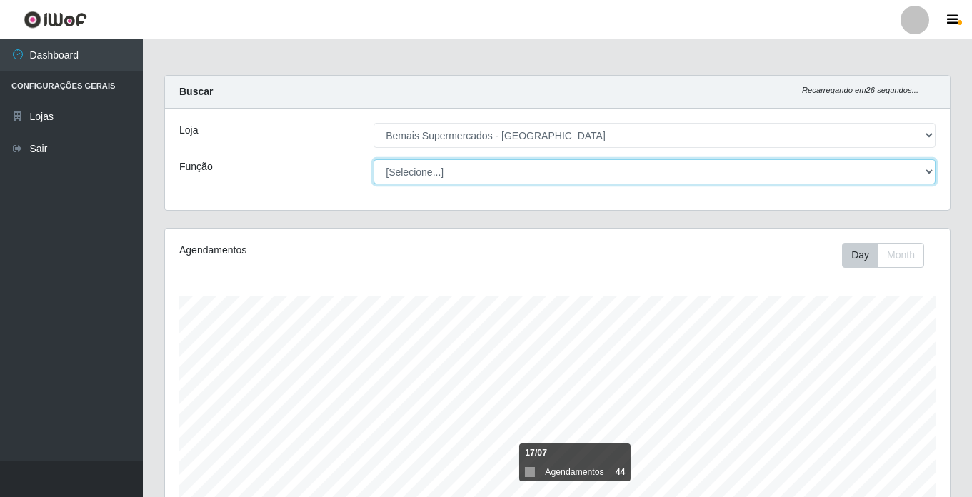
click at [461, 170] on select "[Selecione...] ASG ASG + ASG ++ Auxiliar de Estacionamento Auxiliar de Estacion…" at bounding box center [655, 171] width 562 height 25
click at [374, 159] on select "[Selecione...] ASG ASG + ASG ++ Auxiliar de Estacionamento Auxiliar de Estacion…" at bounding box center [655, 171] width 562 height 25
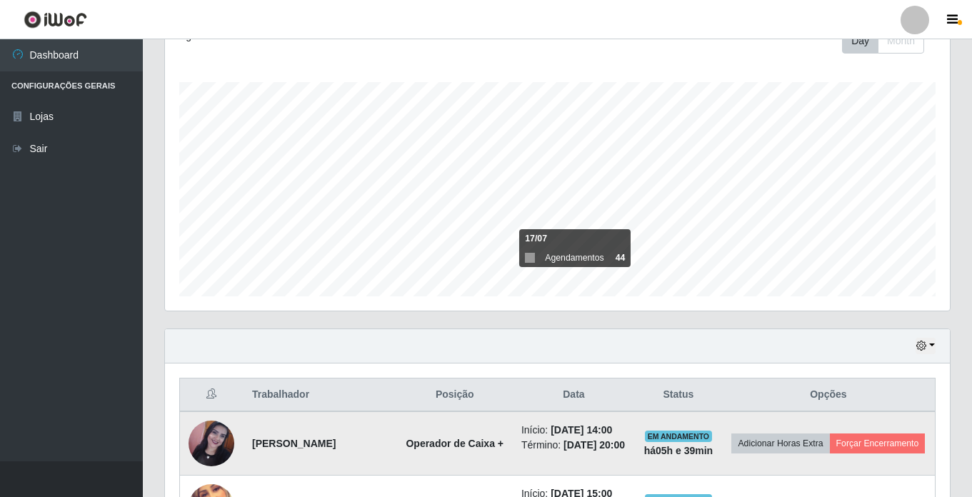
scroll to position [429, 0]
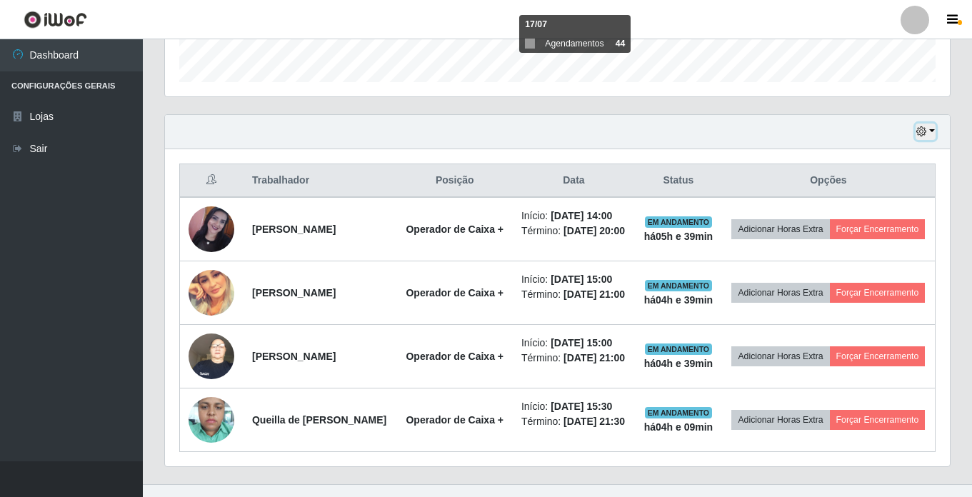
click at [935, 126] on button "button" at bounding box center [926, 132] width 20 height 16
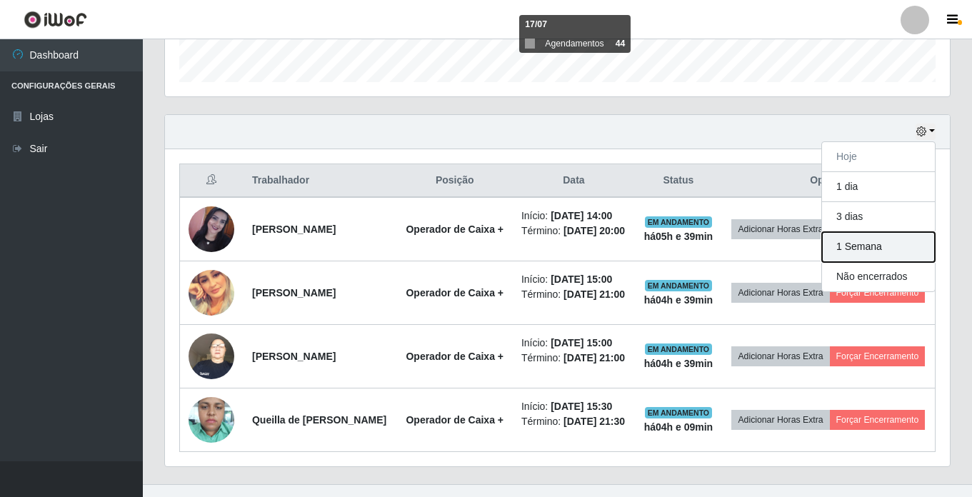
click at [898, 242] on button "1 Semana" at bounding box center [878, 247] width 113 height 30
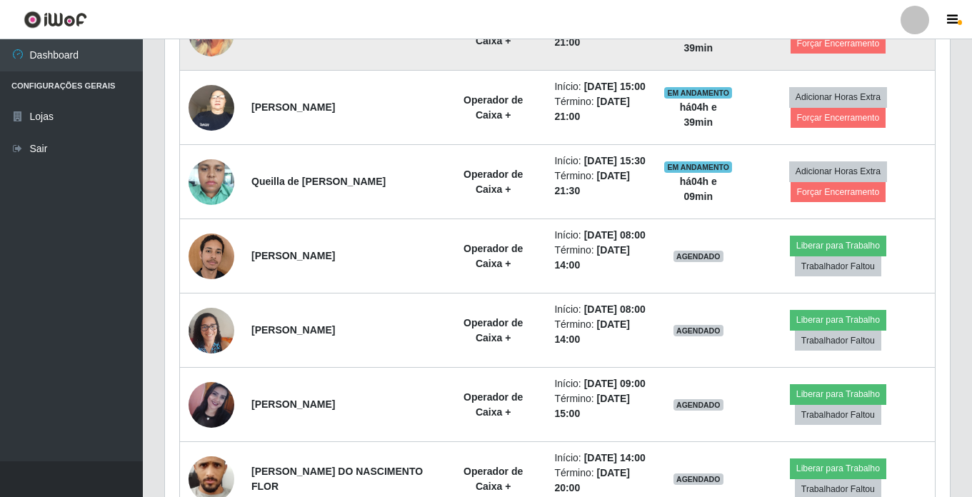
scroll to position [786, 0]
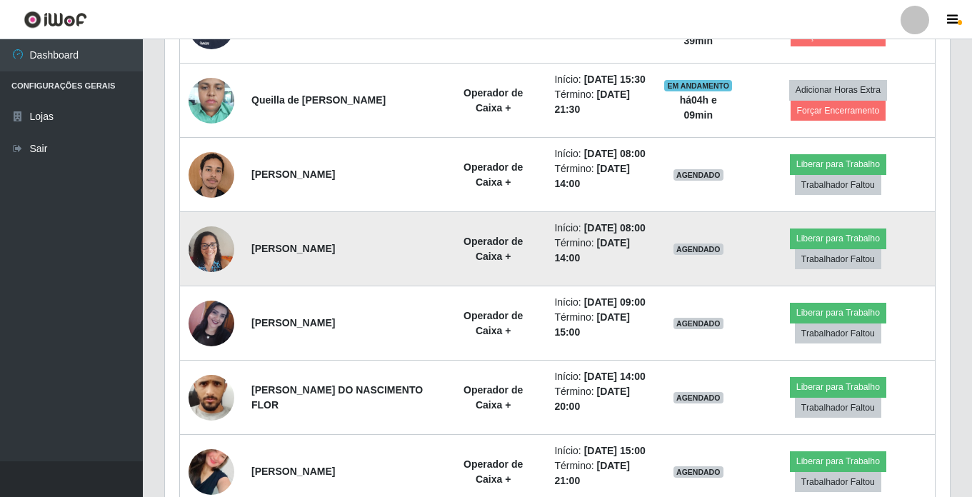
click at [198, 279] on img at bounding box center [212, 249] width 46 height 61
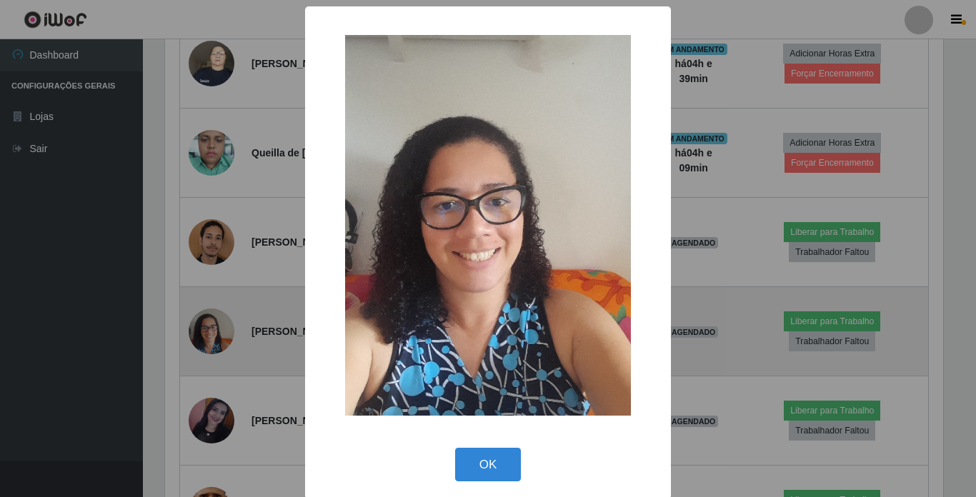
click at [198, 337] on div "× OK Cancel" at bounding box center [488, 248] width 976 height 497
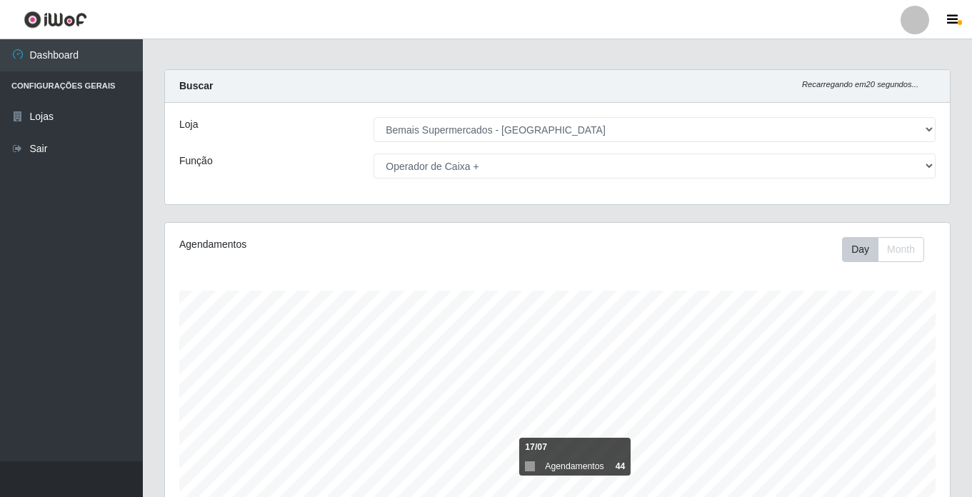
scroll to position [0, 0]
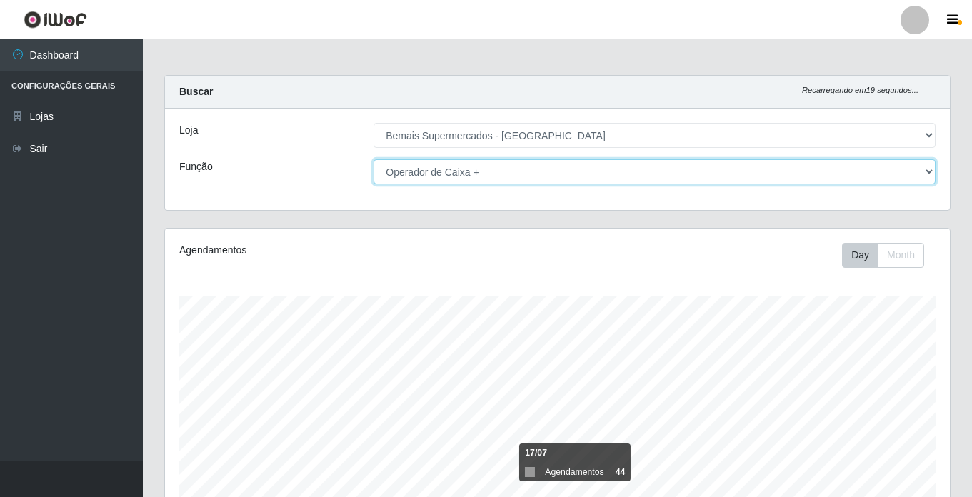
click at [472, 166] on select "[Selecione...] ASG ASG + ASG ++ Auxiliar de Estacionamento Auxiliar de Estacion…" at bounding box center [655, 171] width 562 height 25
click at [374, 159] on select "[Selecione...] ASG ASG + ASG ++ Auxiliar de Estacionamento Auxiliar de Estacion…" at bounding box center [655, 171] width 562 height 25
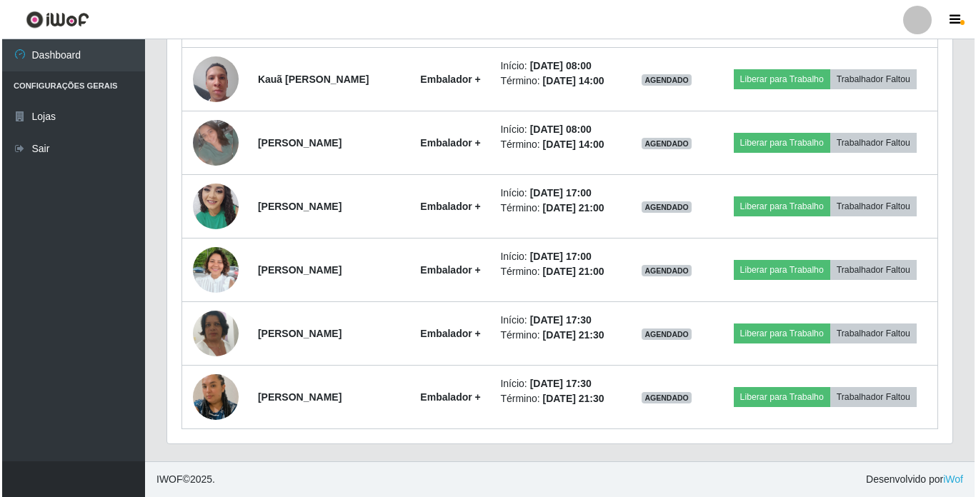
scroll to position [1015, 0]
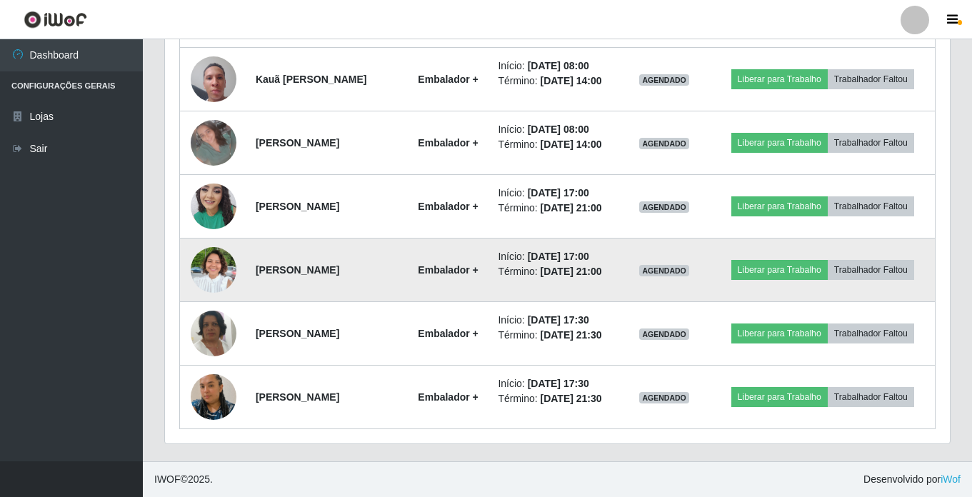
click at [209, 239] on img at bounding box center [214, 269] width 46 height 61
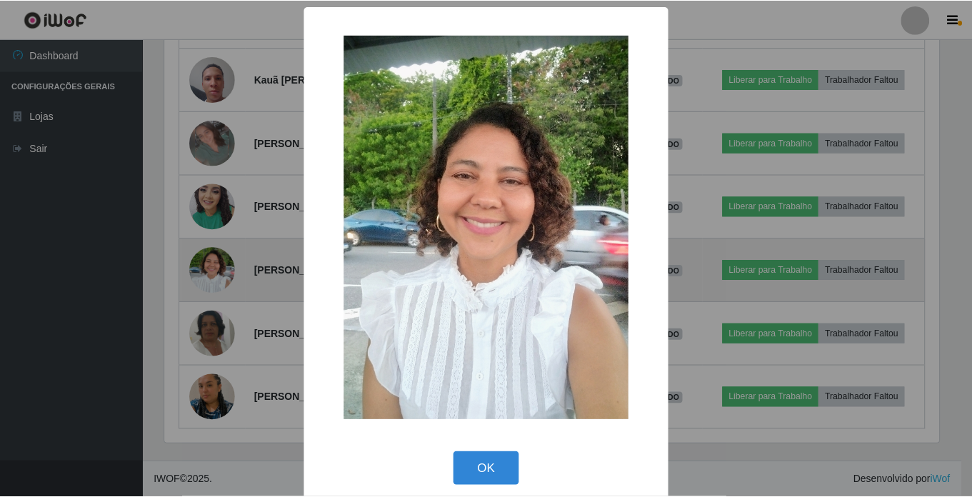
scroll to position [297, 778]
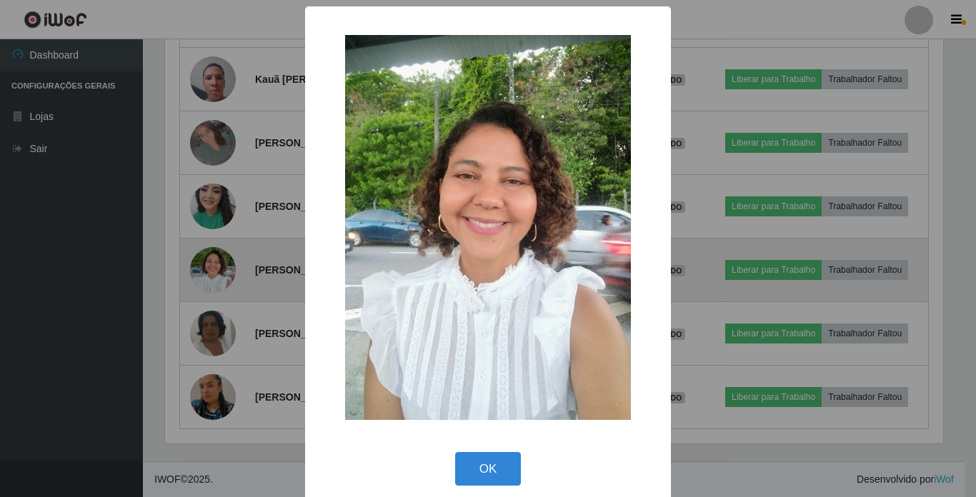
click at [209, 239] on div "× OK Cancel" at bounding box center [488, 248] width 976 height 497
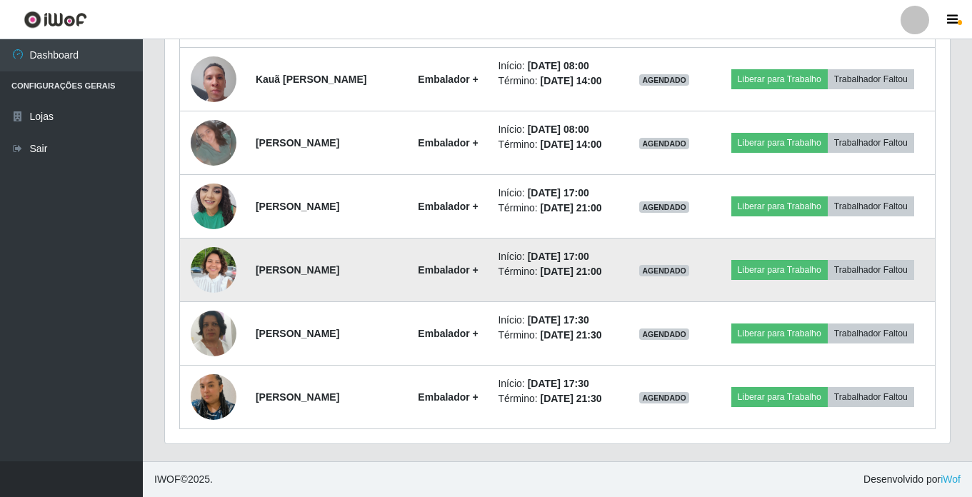
scroll to position [297, 785]
click at [209, 239] on img at bounding box center [214, 269] width 46 height 61
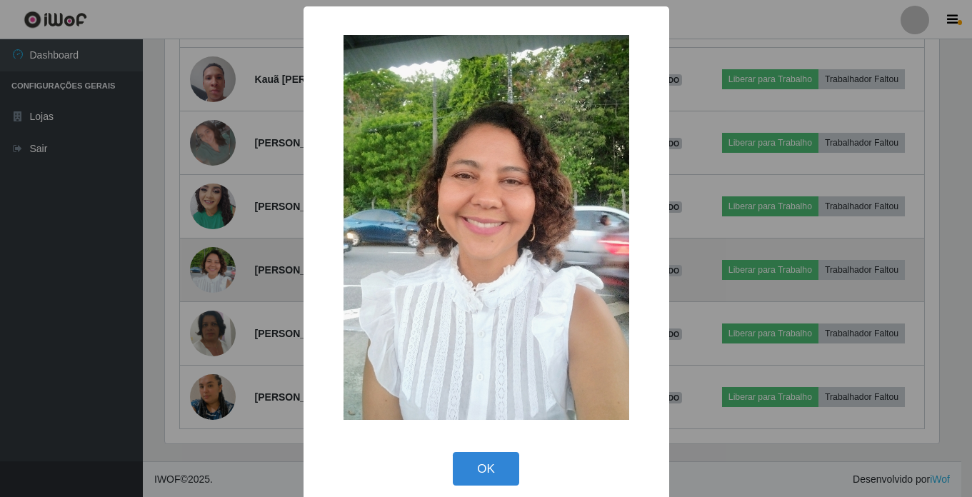
scroll to position [297, 778]
click at [209, 239] on div "× OK Cancel" at bounding box center [488, 248] width 976 height 497
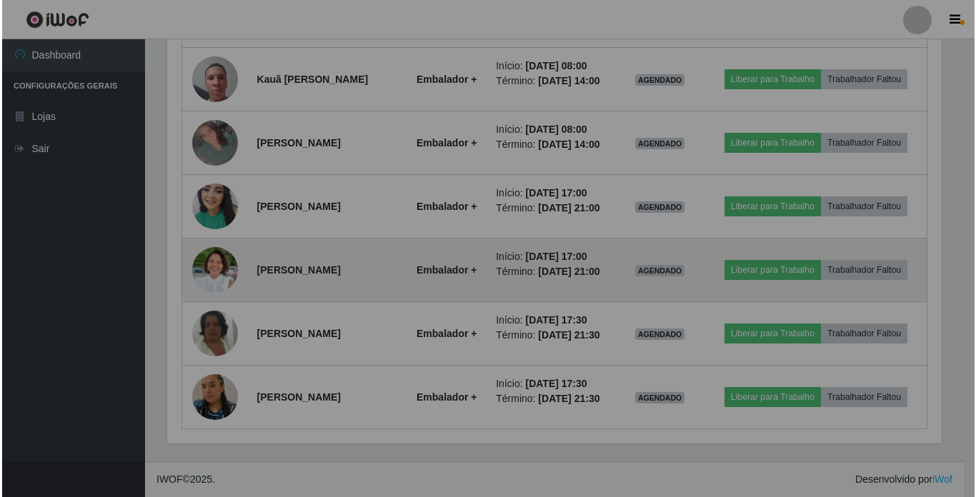
scroll to position [297, 785]
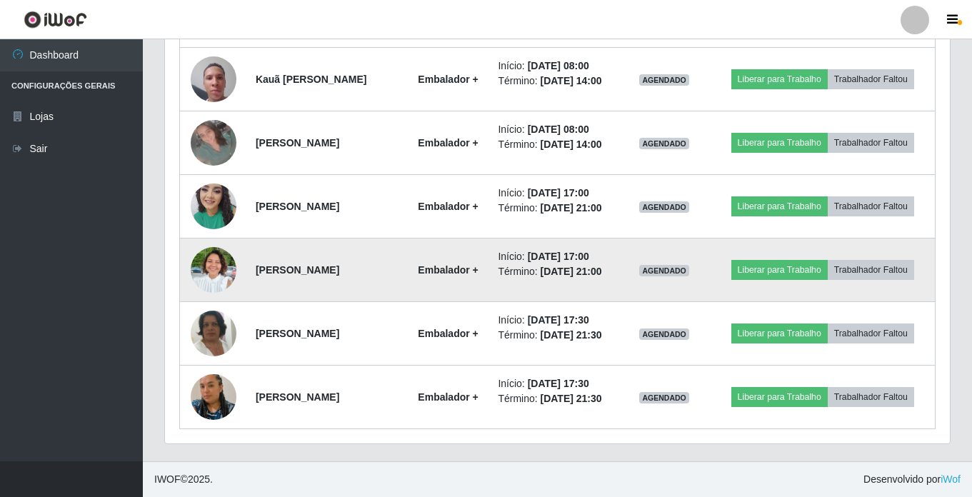
click at [209, 239] on img at bounding box center [214, 269] width 46 height 61
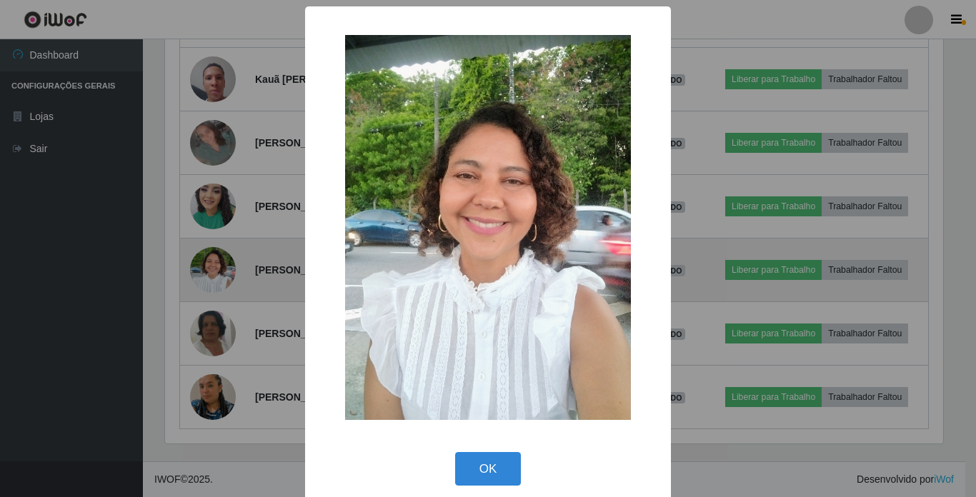
click at [209, 239] on div "× OK Cancel" at bounding box center [488, 248] width 976 height 497
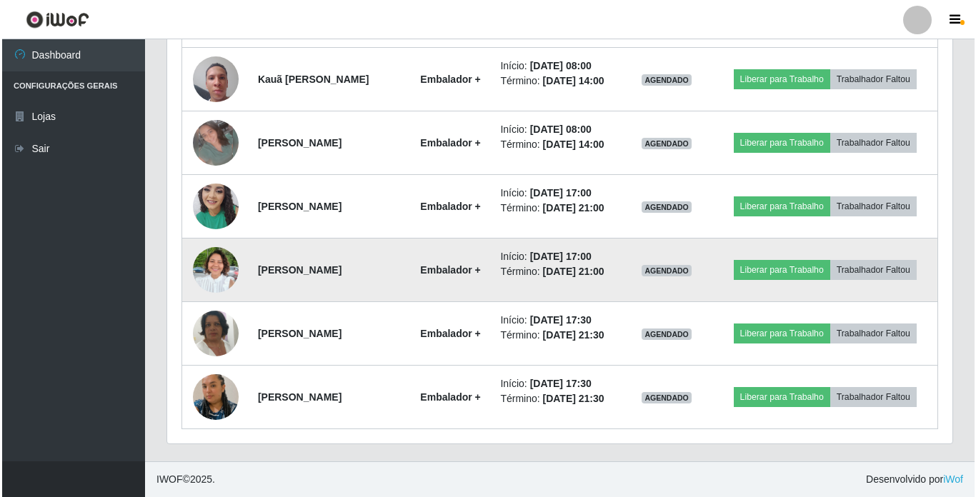
scroll to position [872, 0]
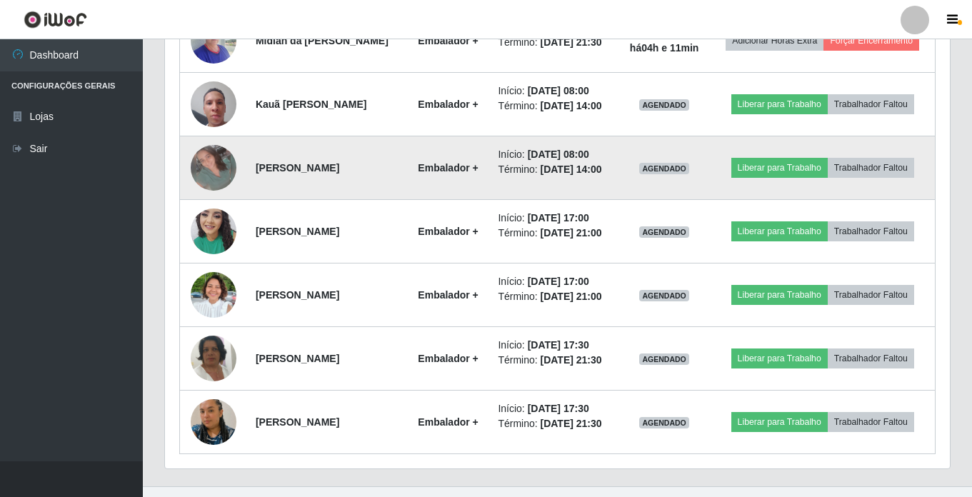
click at [216, 191] on img at bounding box center [214, 168] width 46 height 46
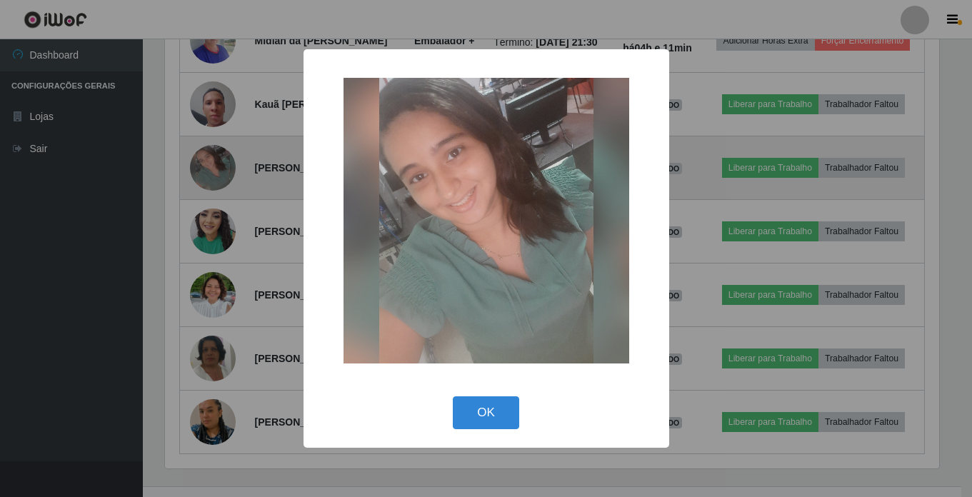
scroll to position [297, 778]
click at [216, 241] on div "× OK Cancel" at bounding box center [488, 248] width 976 height 497
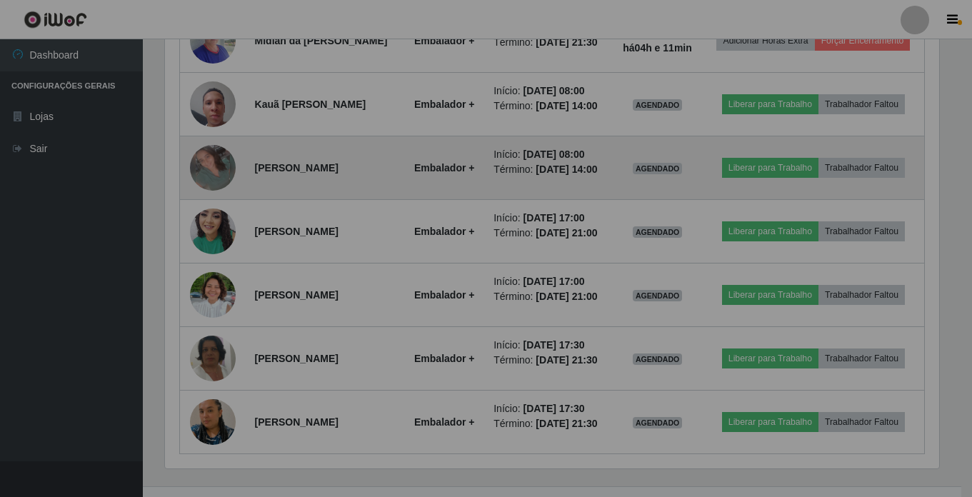
scroll to position [297, 785]
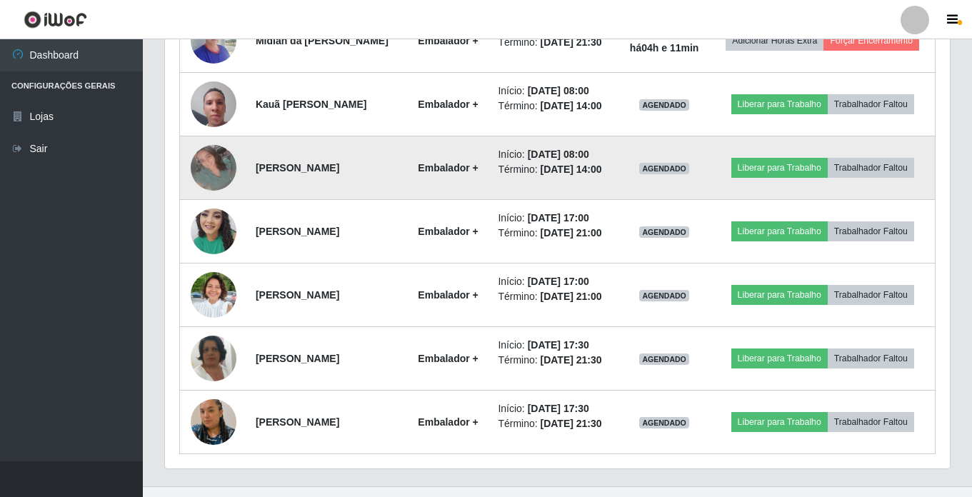
click at [216, 191] on img at bounding box center [214, 168] width 46 height 46
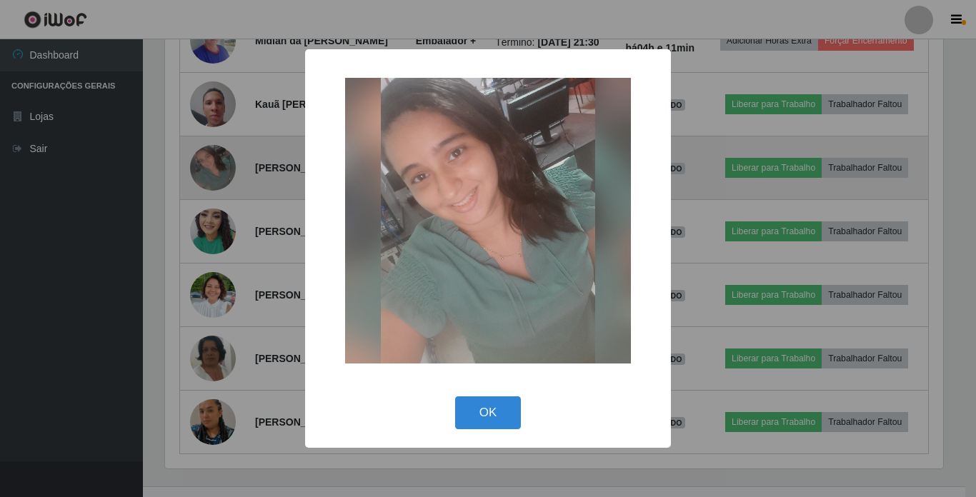
click at [216, 241] on div "× OK Cancel" at bounding box center [488, 248] width 976 height 497
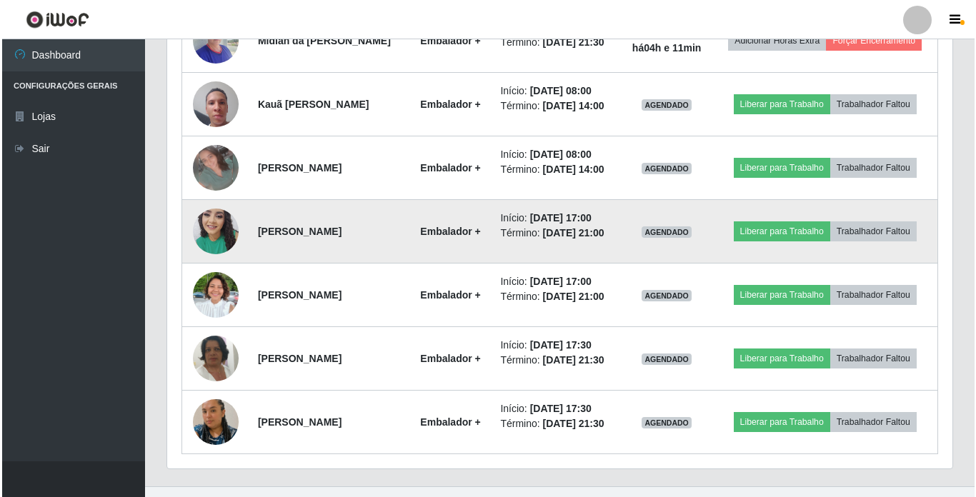
scroll to position [297, 785]
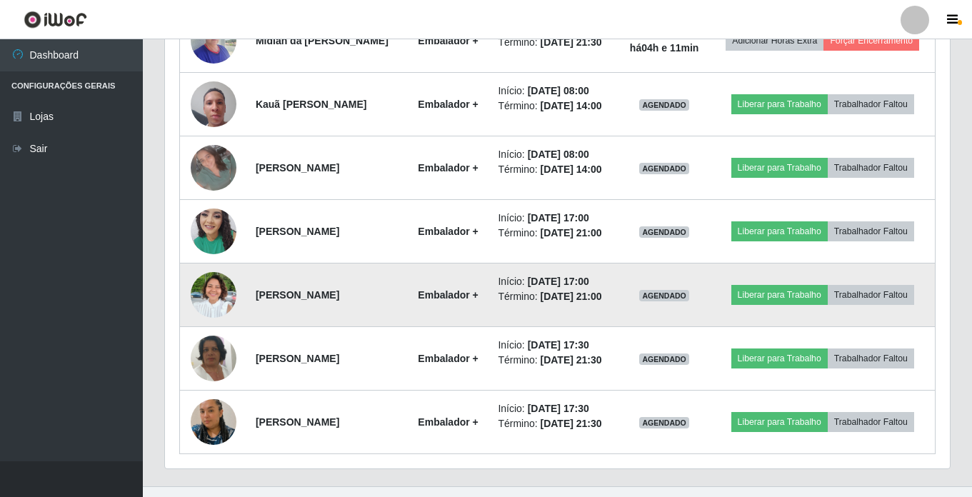
click at [209, 326] on img at bounding box center [214, 294] width 46 height 61
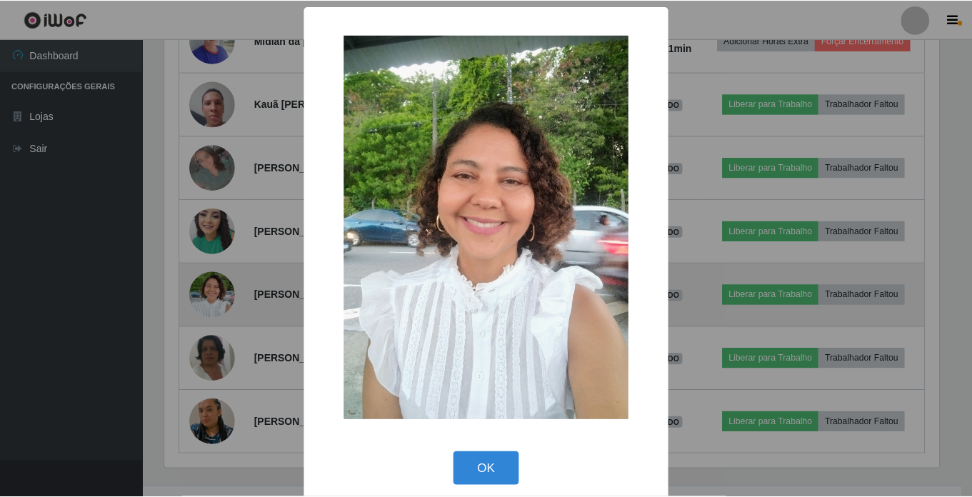
scroll to position [297, 778]
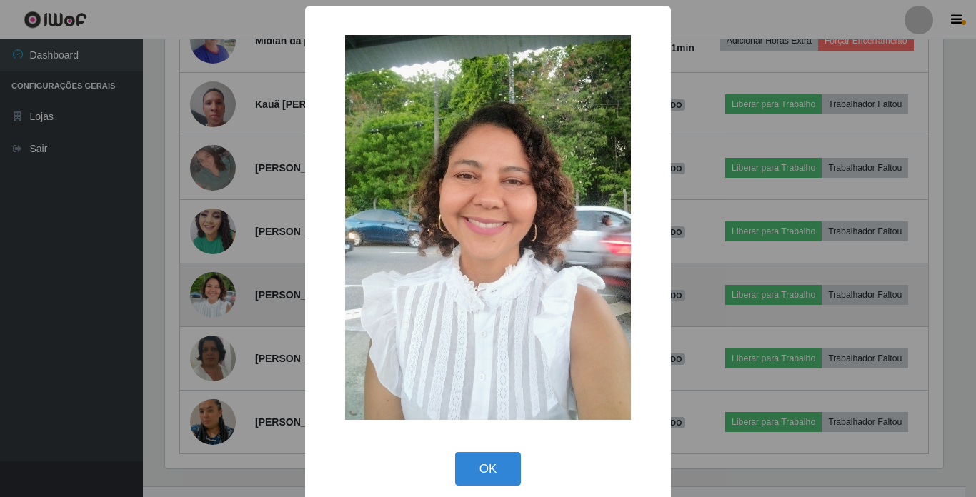
click at [209, 381] on div "× OK Cancel" at bounding box center [488, 248] width 976 height 497
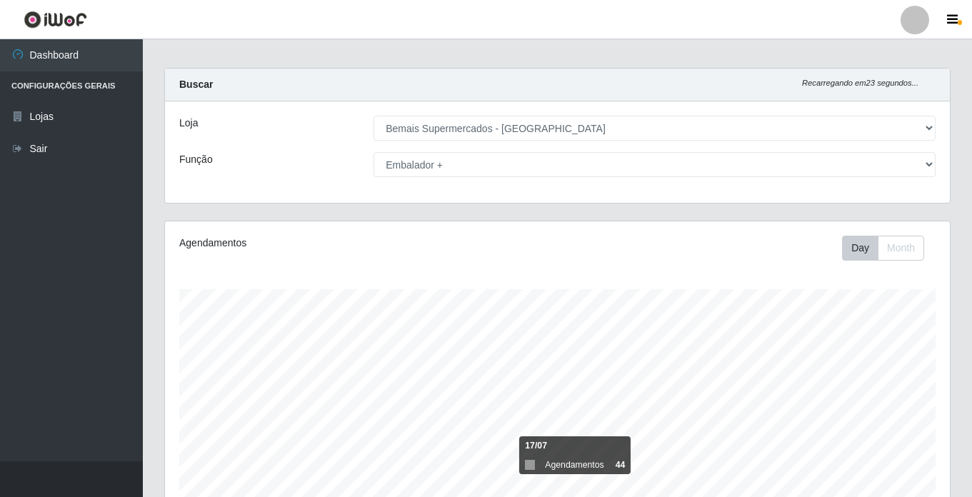
scroll to position [0, 0]
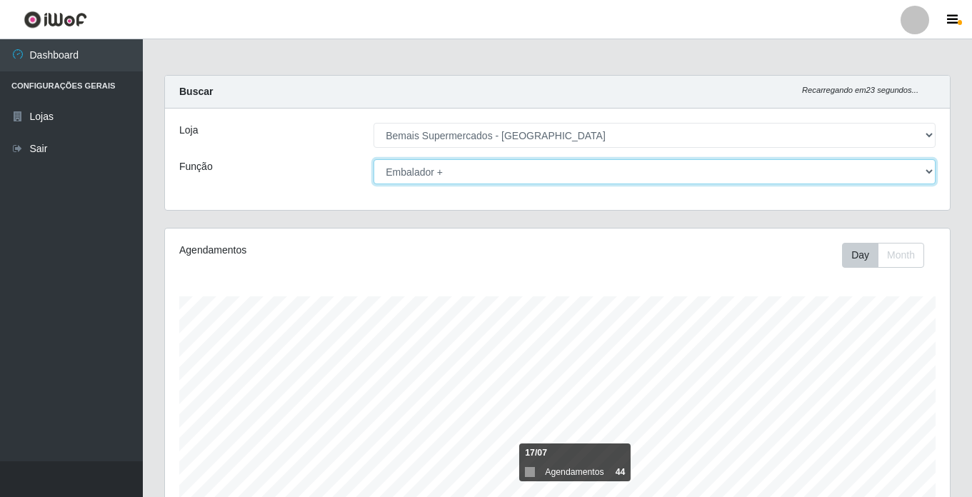
click at [439, 173] on select "[Selecione...] ASG ASG + ASG ++ Auxiliar de Estacionamento Auxiliar de Estacion…" at bounding box center [655, 171] width 562 height 25
click at [374, 159] on select "[Selecione...] ASG ASG + ASG ++ Auxiliar de Estacionamento Auxiliar de Estacion…" at bounding box center [655, 171] width 562 height 25
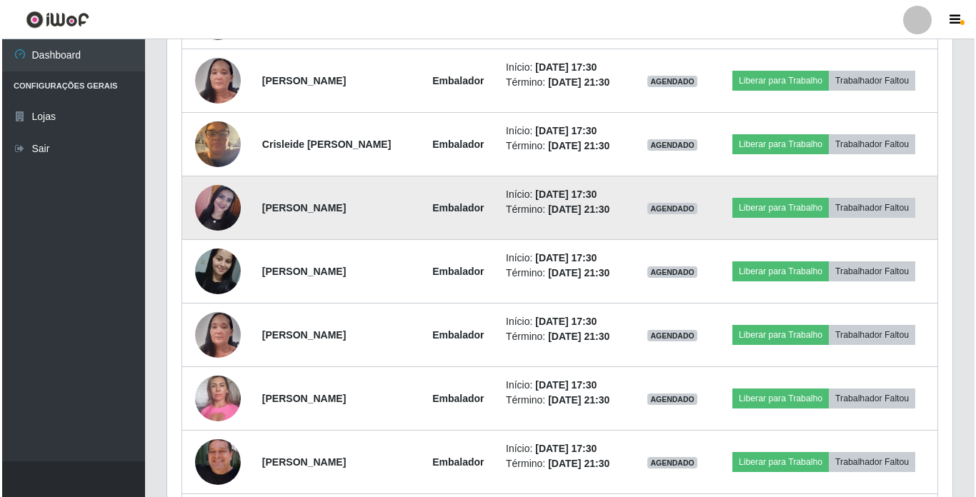
scroll to position [715, 0]
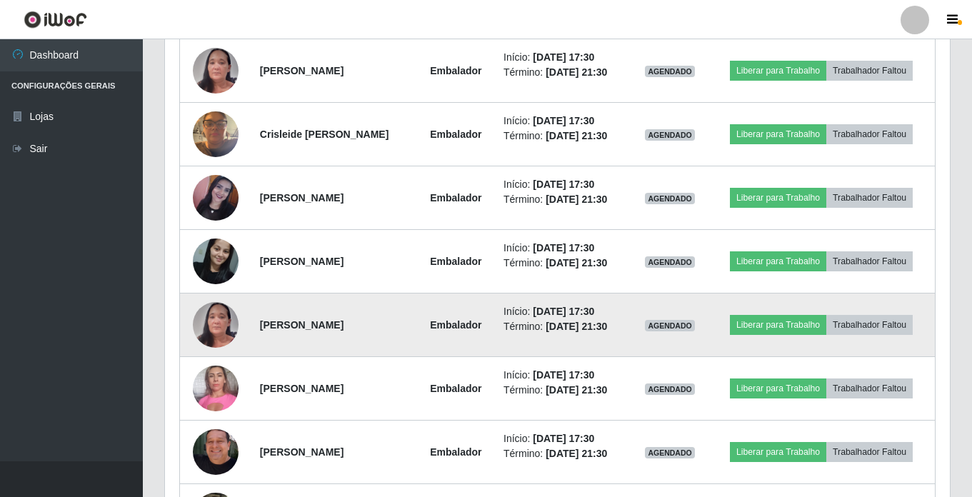
click at [215, 327] on img at bounding box center [216, 325] width 46 height 99
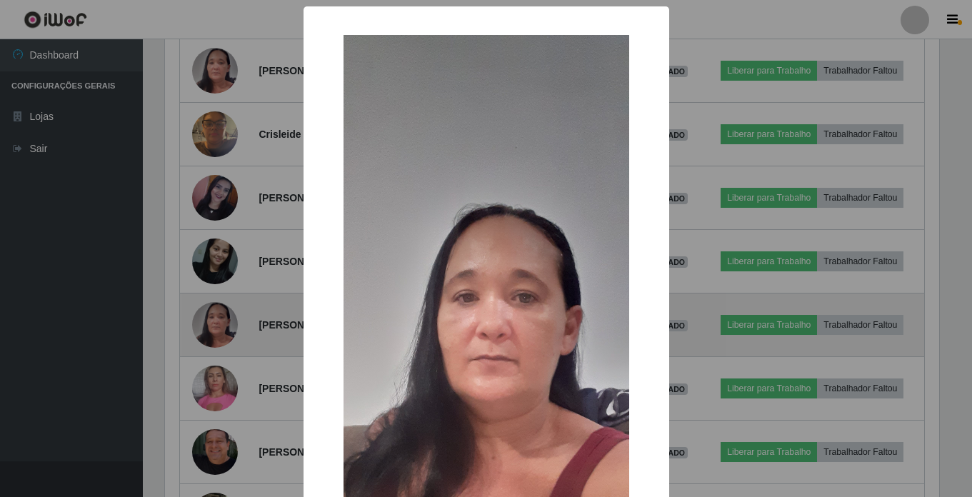
scroll to position [297, 778]
click at [215, 327] on div "× OK Cancel" at bounding box center [488, 248] width 976 height 497
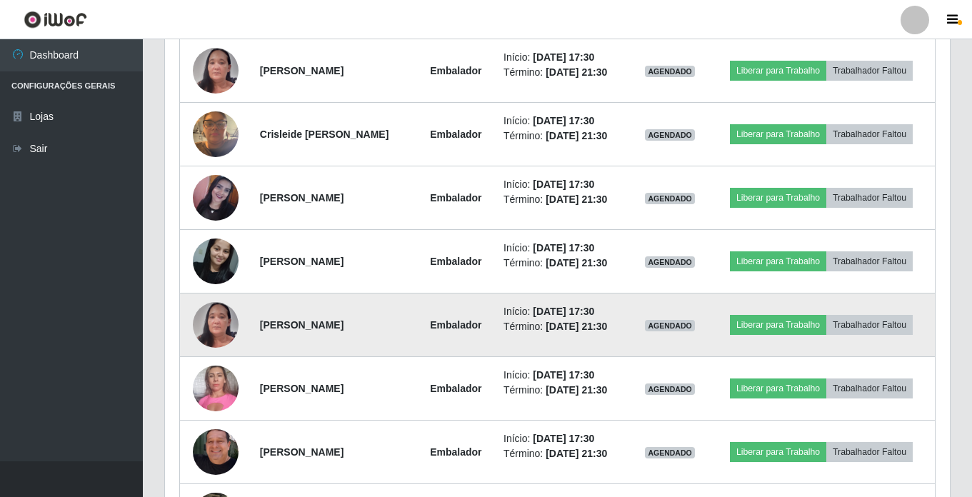
scroll to position [297, 785]
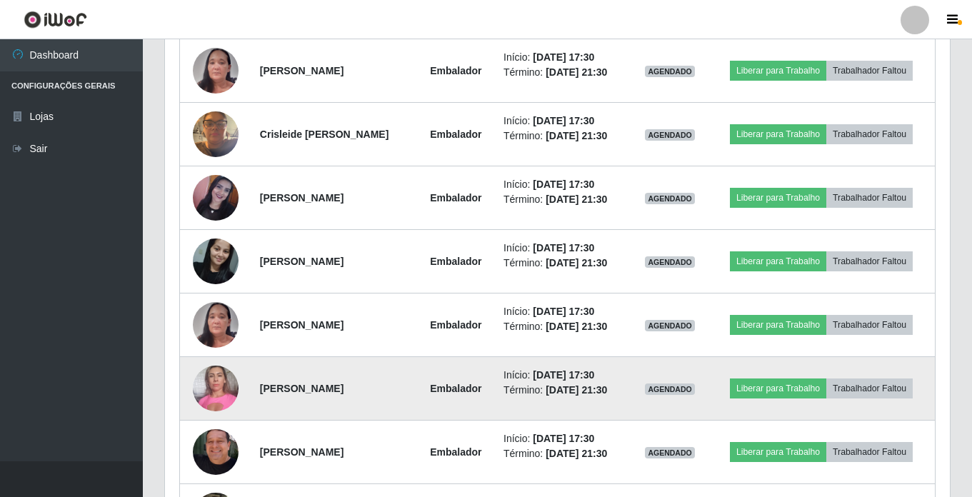
click at [210, 387] on img at bounding box center [216, 388] width 46 height 61
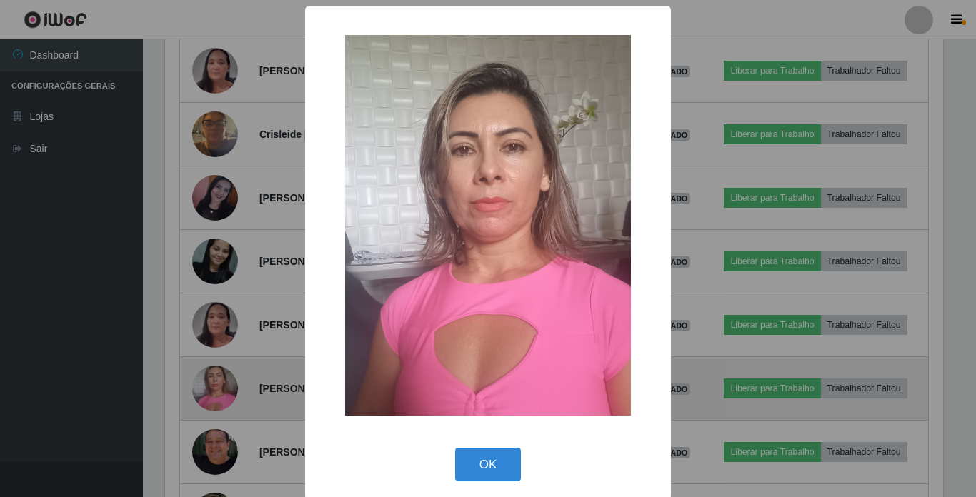
click at [210, 387] on div "× OK Cancel" at bounding box center [488, 248] width 976 height 497
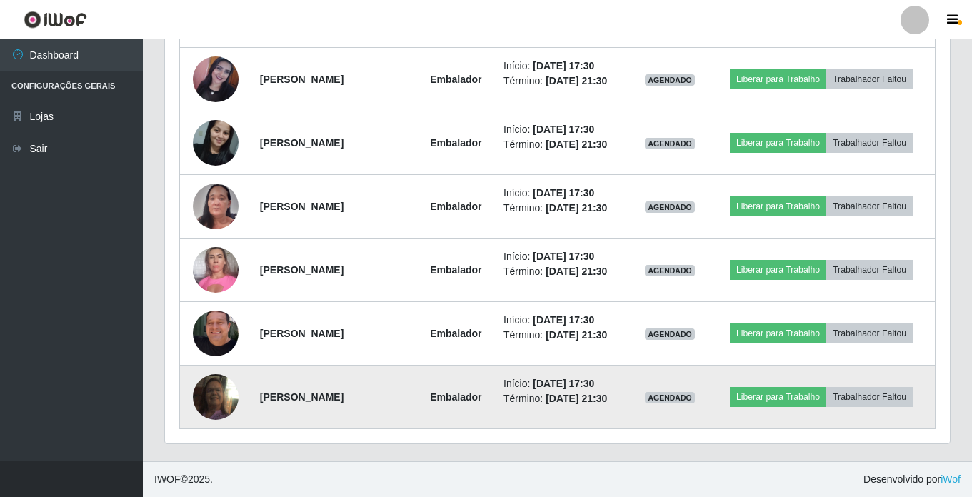
click at [204, 401] on img at bounding box center [216, 397] width 46 height 81
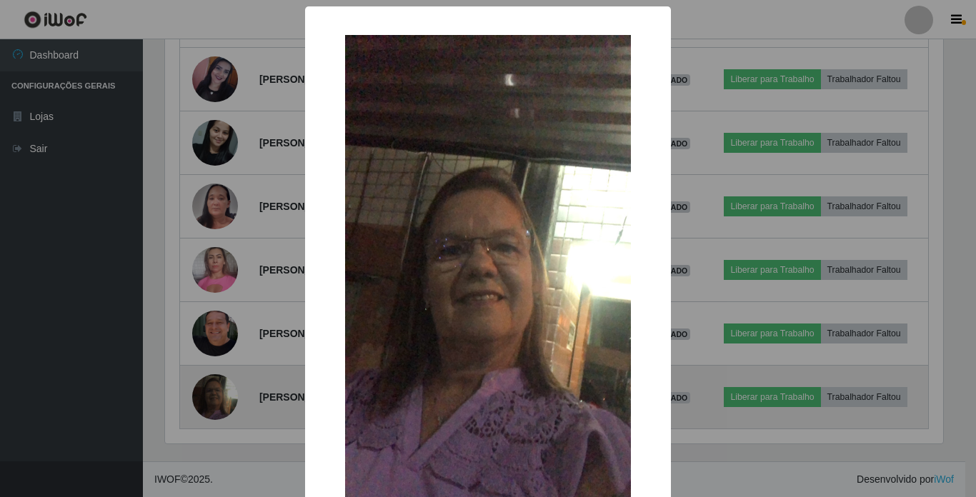
click at [204, 401] on div "× OK Cancel" at bounding box center [488, 248] width 976 height 497
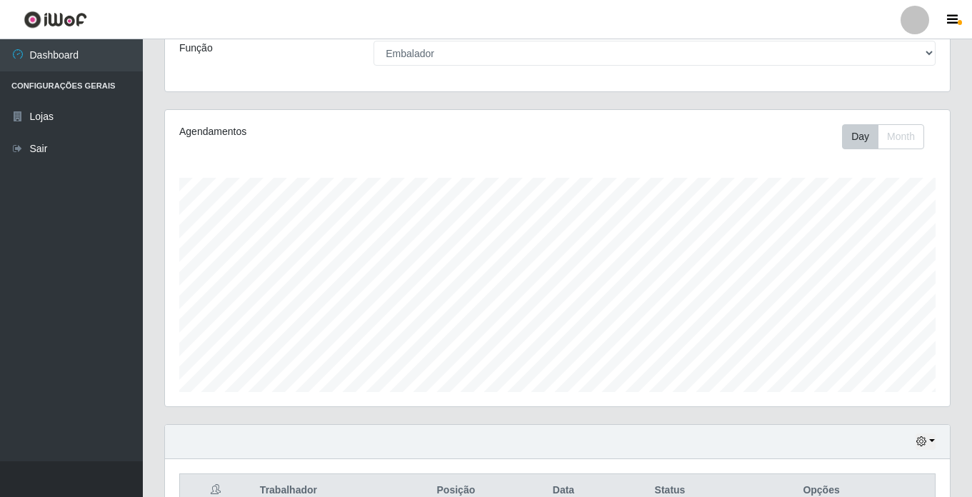
scroll to position [0, 0]
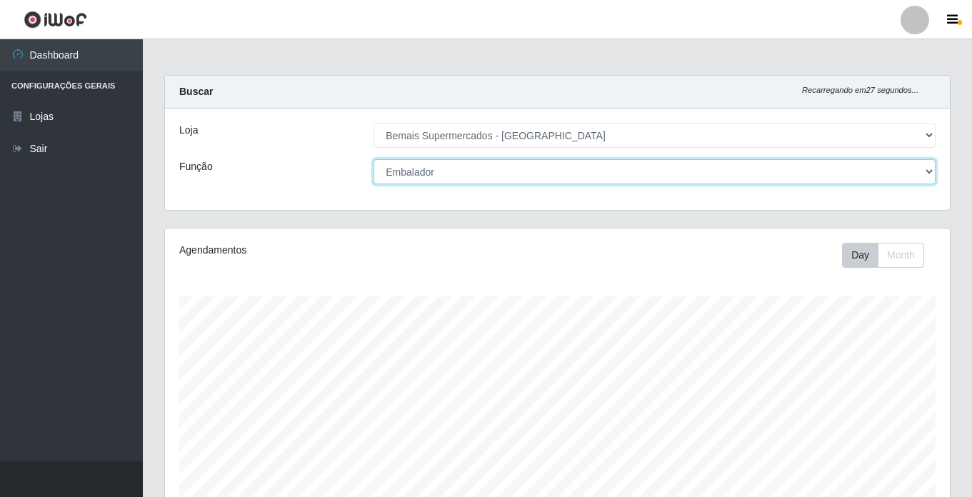
click at [419, 174] on select "[Selecione...] ASG ASG + ASG ++ Auxiliar de Estacionamento Auxiliar de Estacion…" at bounding box center [655, 171] width 562 height 25
click at [374, 159] on select "[Selecione...] ASG ASG + ASG ++ Auxiliar de Estacionamento Auxiliar de Estacion…" at bounding box center [655, 171] width 562 height 25
click at [437, 176] on select "[Selecione...] ASG ASG + ASG ++ Auxiliar de Estacionamento Auxiliar de Estacion…" at bounding box center [655, 171] width 562 height 25
click at [374, 159] on select "[Selecione...] ASG ASG + ASG ++ Auxiliar de Estacionamento Auxiliar de Estacion…" at bounding box center [655, 171] width 562 height 25
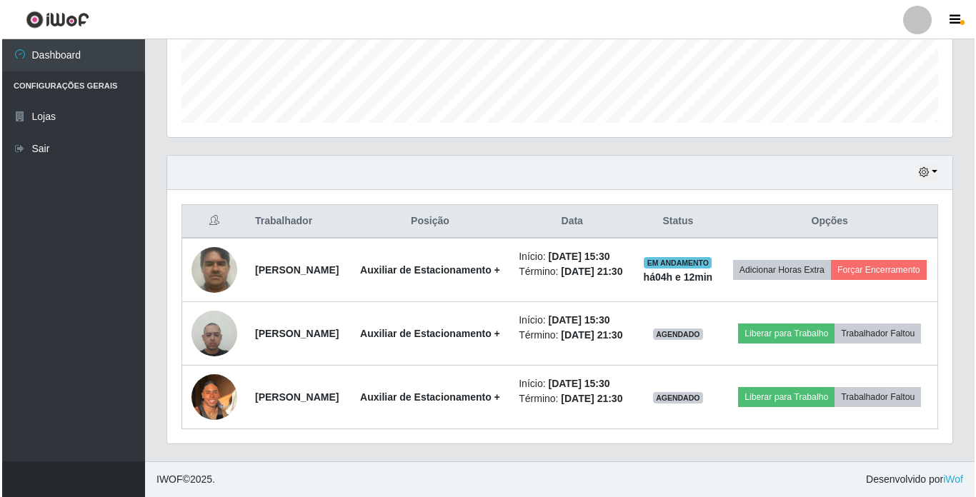
scroll to position [465, 0]
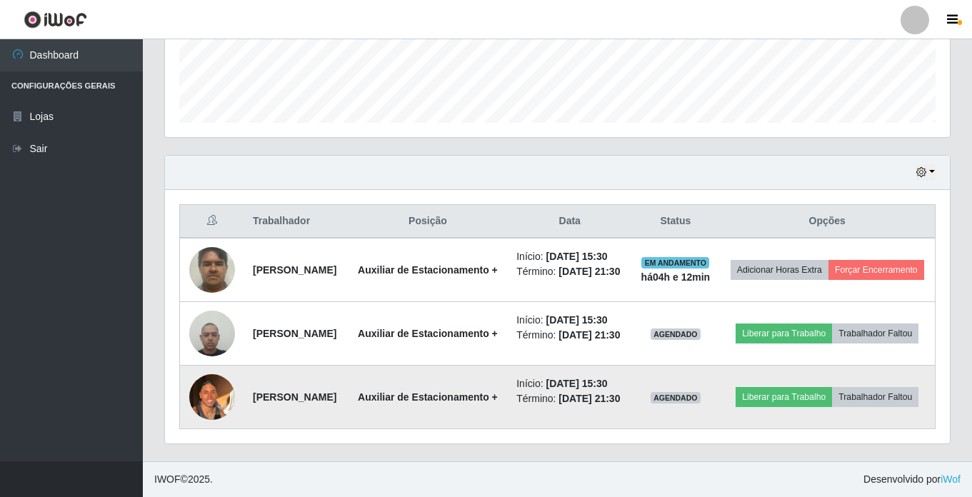
click at [204, 379] on img at bounding box center [212, 397] width 46 height 61
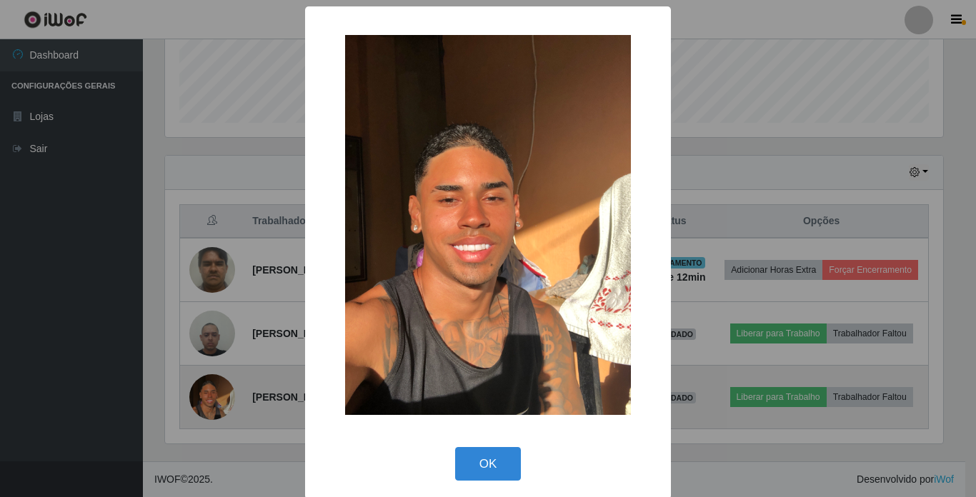
click at [204, 379] on div "× OK Cancel" at bounding box center [488, 248] width 976 height 497
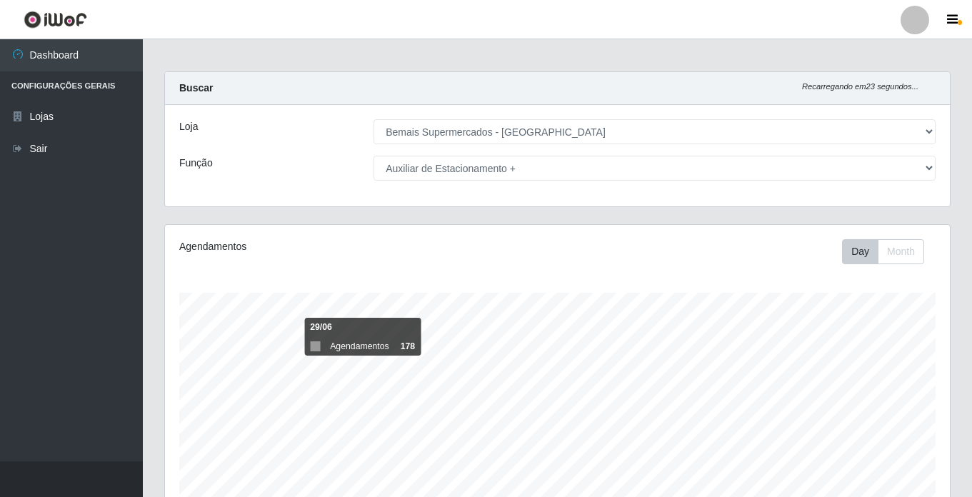
scroll to position [0, 0]
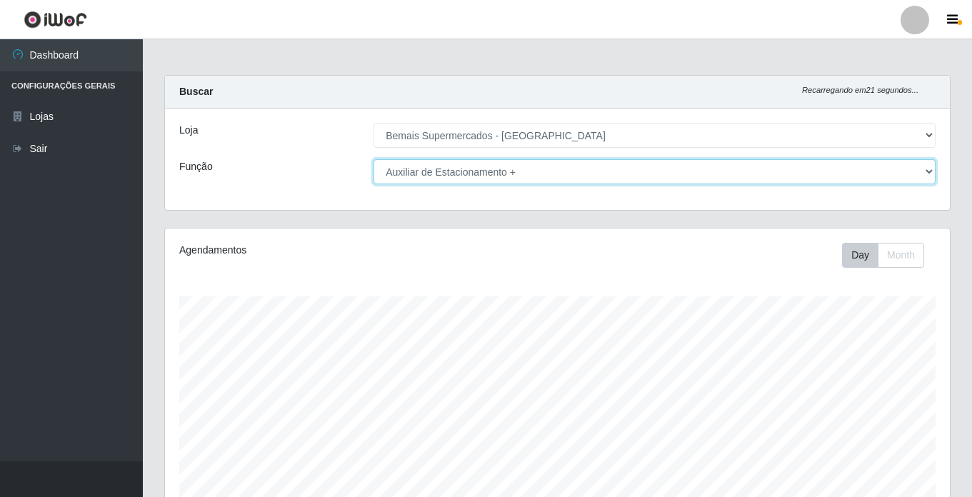
click at [436, 172] on select "[Selecione...] ASG ASG + ASG ++ Auxiliar de Estacionamento Auxiliar de Estacion…" at bounding box center [655, 171] width 562 height 25
select select "[Selecione...]"
click at [374, 159] on select "[Selecione...] ASG ASG + ASG ++ Auxiliar de Estacionamento Auxiliar de Estacion…" at bounding box center [655, 171] width 562 height 25
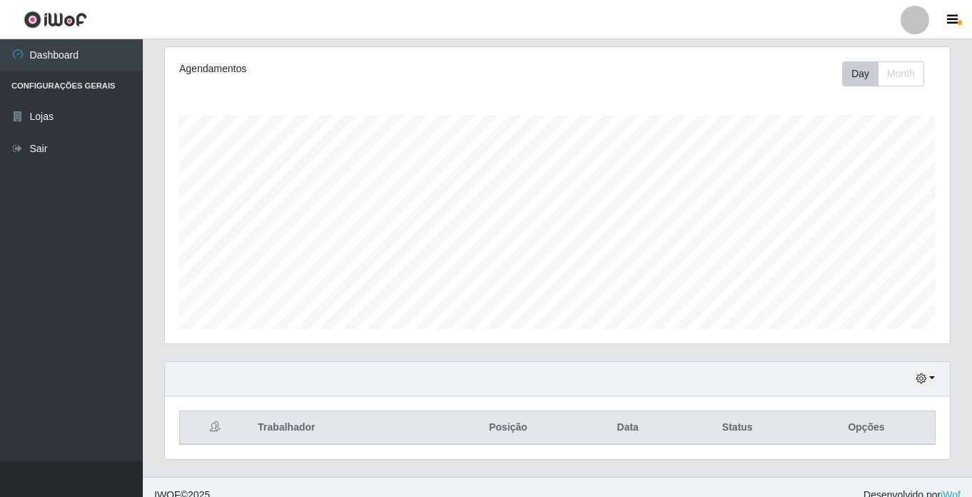
scroll to position [197, 0]
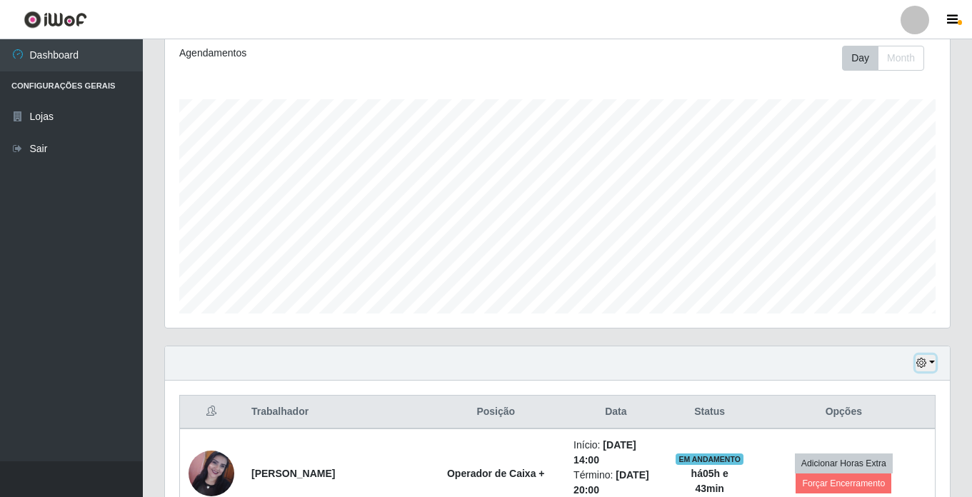
click at [921, 364] on icon "button" at bounding box center [922, 363] width 10 height 10
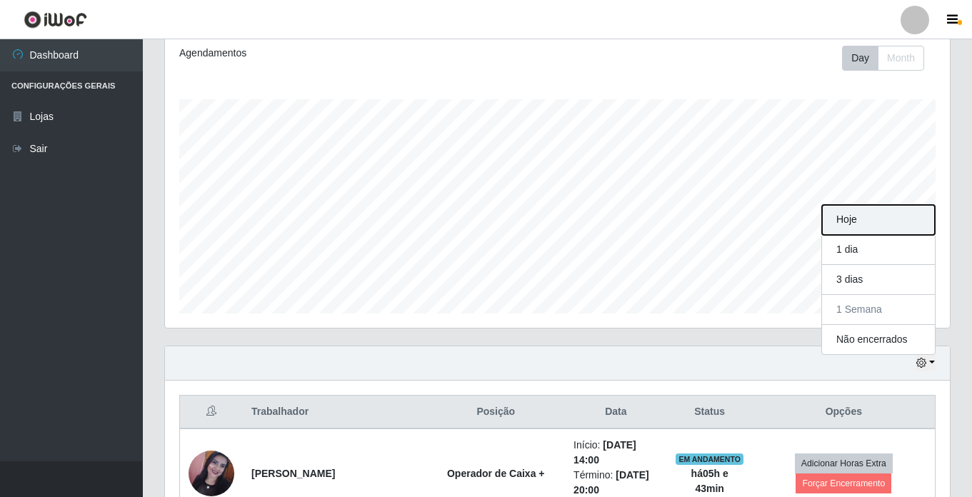
click at [862, 219] on button "Hoje" at bounding box center [878, 220] width 113 height 30
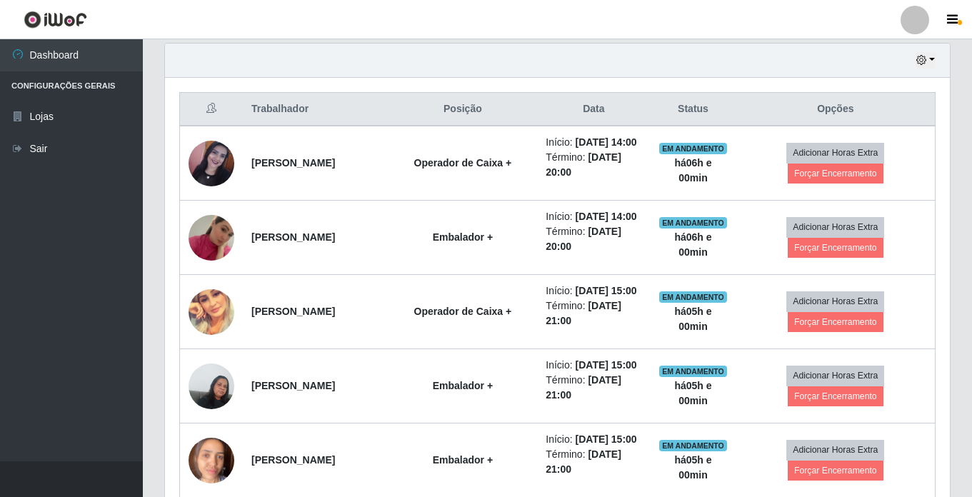
scroll to position [572, 0]
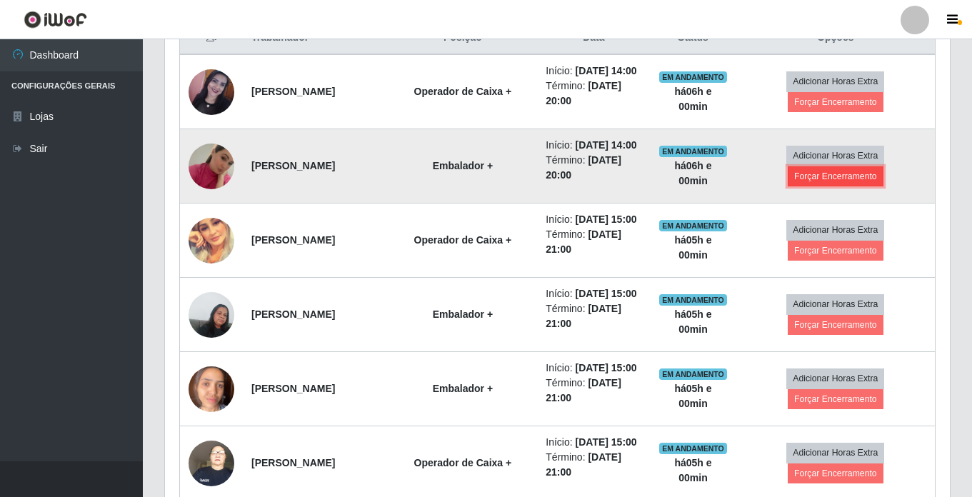
click at [855, 186] on button "Forçar Encerramento" at bounding box center [836, 176] width 96 height 20
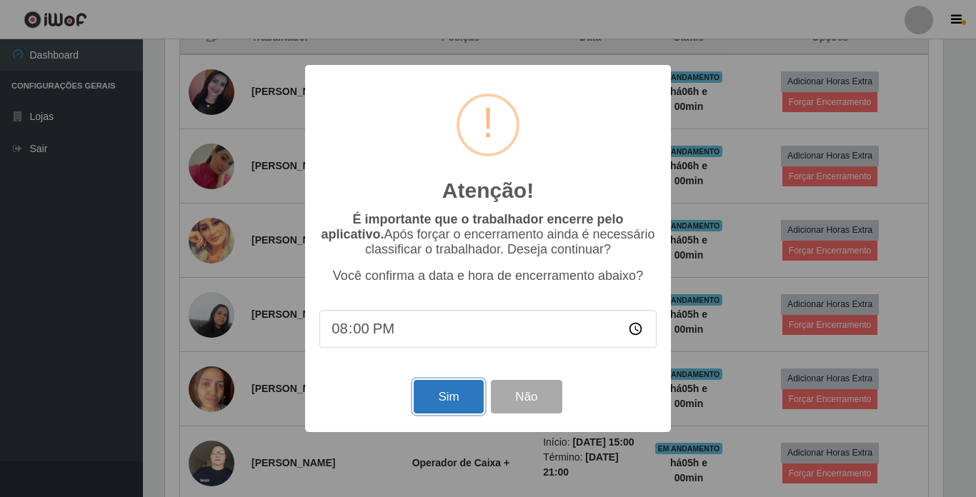
click at [434, 406] on button "Sim" at bounding box center [448, 397] width 69 height 34
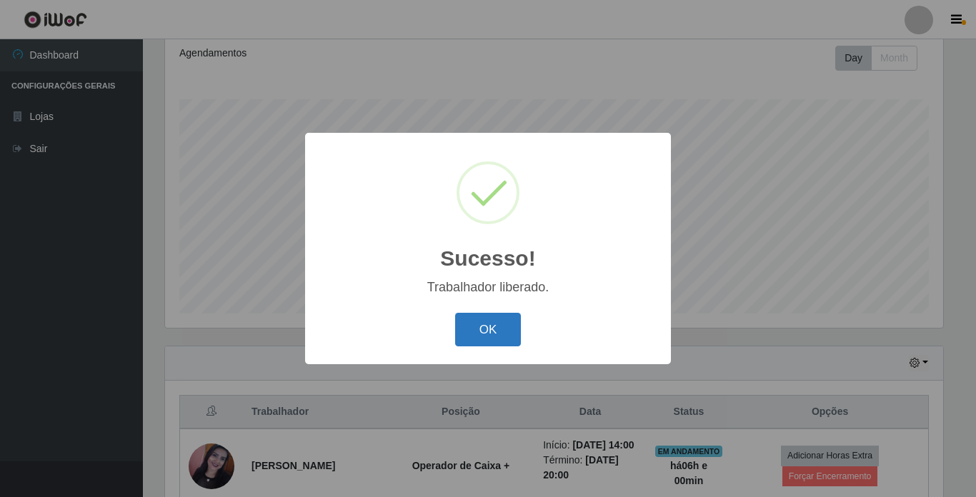
click at [483, 331] on button "OK" at bounding box center [488, 330] width 66 height 34
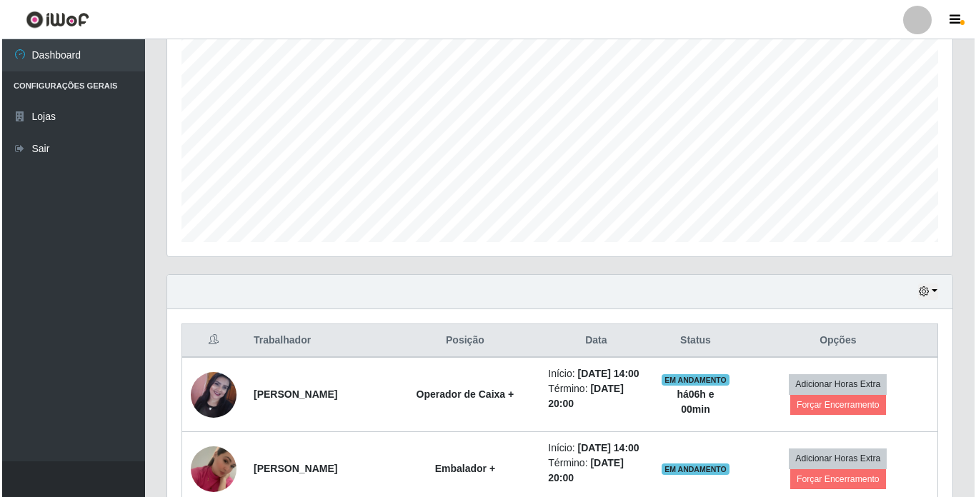
scroll to position [340, 0]
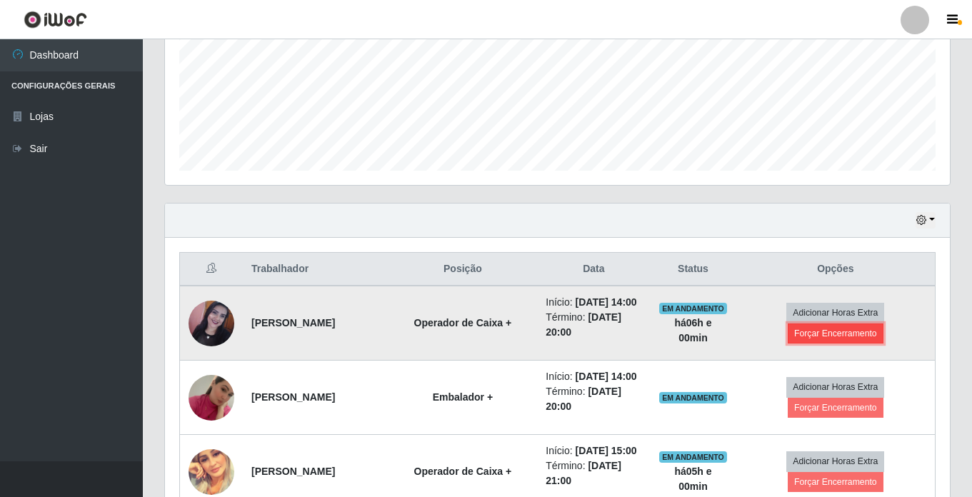
click at [836, 340] on button "Forçar Encerramento" at bounding box center [836, 334] width 96 height 20
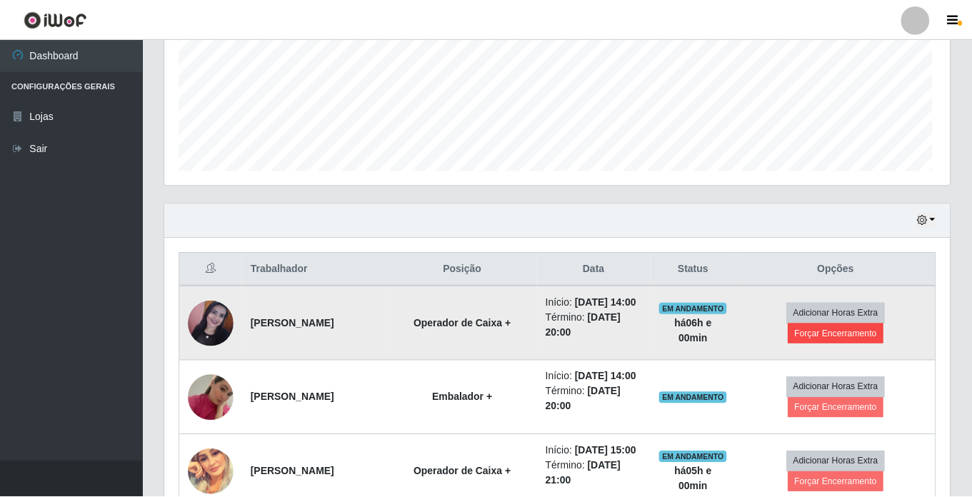
scroll to position [297, 778]
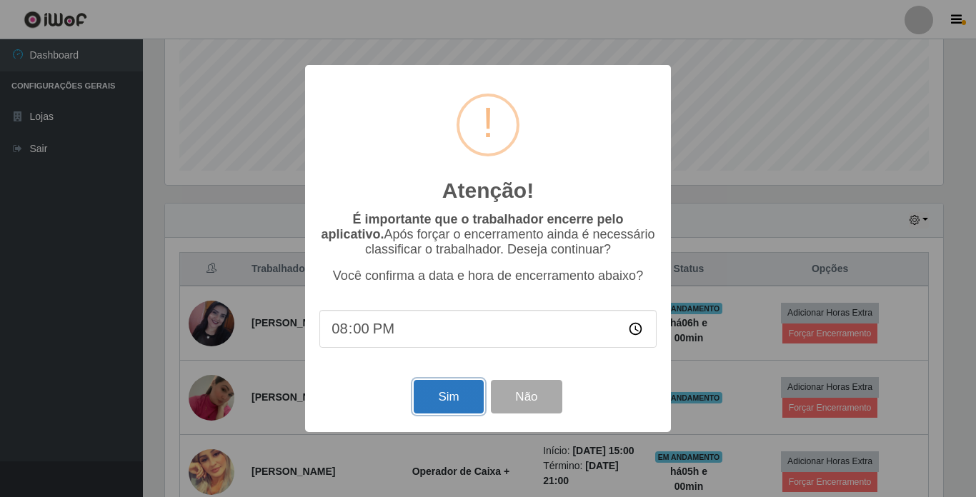
click at [451, 404] on button "Sim" at bounding box center [448, 397] width 69 height 34
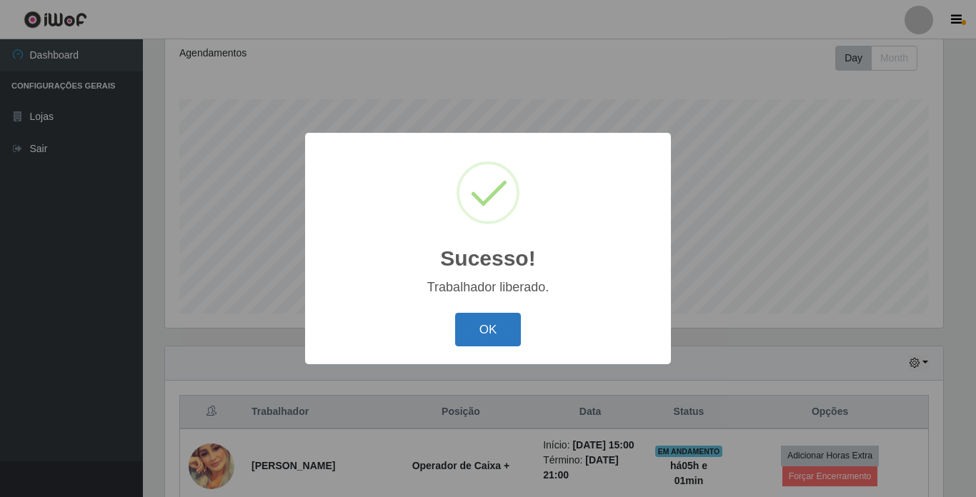
click at [482, 337] on button "OK" at bounding box center [488, 330] width 66 height 34
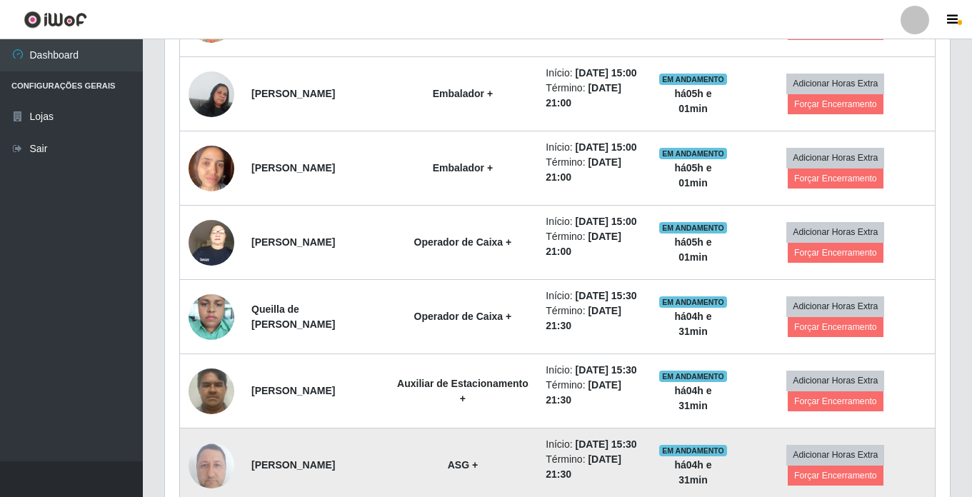
scroll to position [572, 0]
